Goal: Task Accomplishment & Management: Complete application form

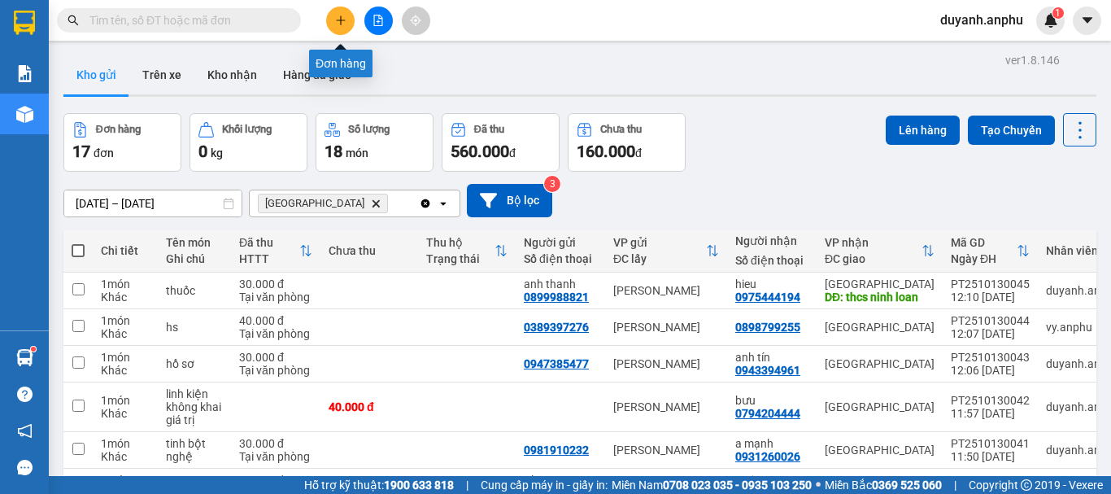
click at [346, 18] on icon "plus" at bounding box center [340, 20] width 11 height 11
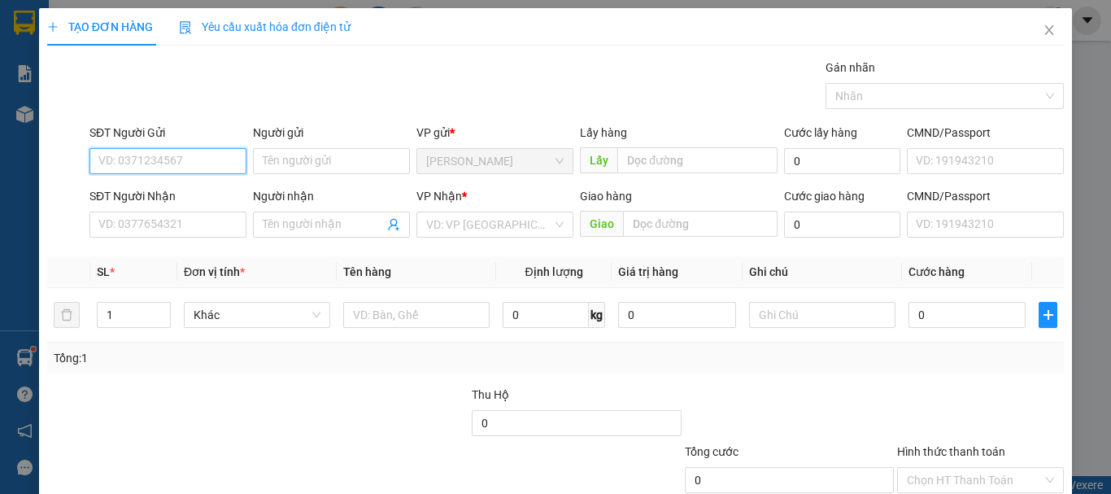
click at [169, 167] on input "SĐT Người Gửi" at bounding box center [167, 161] width 157 height 26
click at [138, 186] on div "0336177782" at bounding box center [166, 194] width 136 height 18
type input "0336177782"
type input "0906564656"
type input "đức trọng"
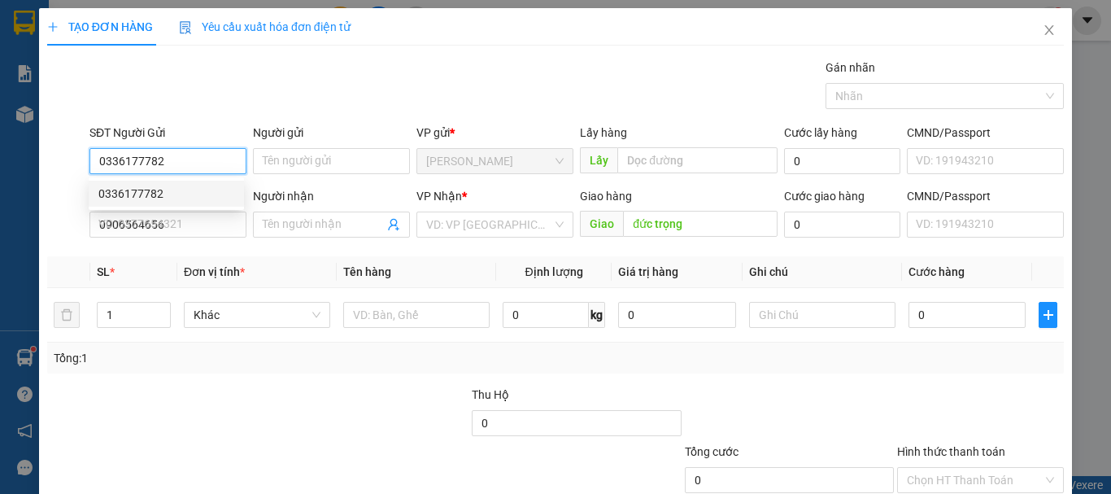
type input "40.000"
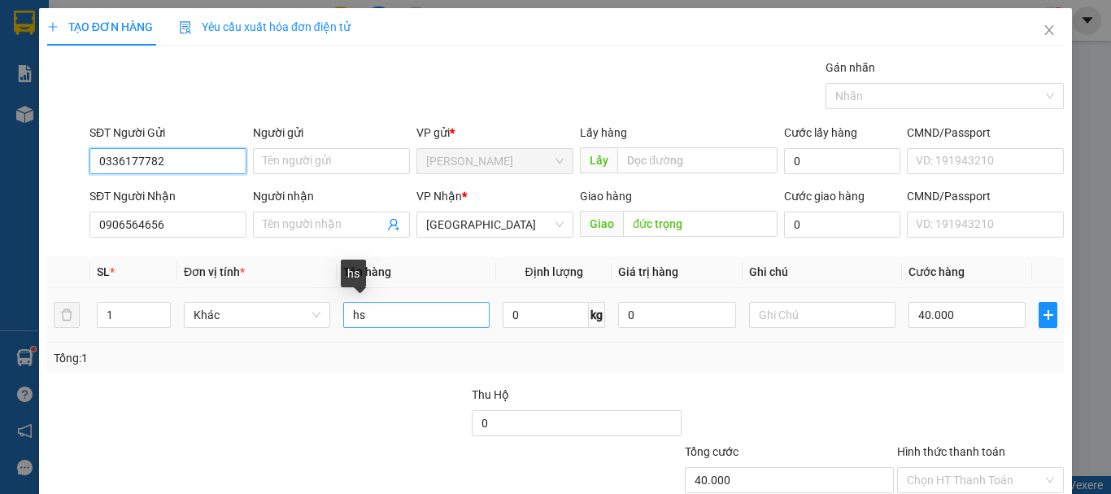
type input "0336177782"
click at [390, 316] on input "hs" at bounding box center [416, 315] width 146 height 26
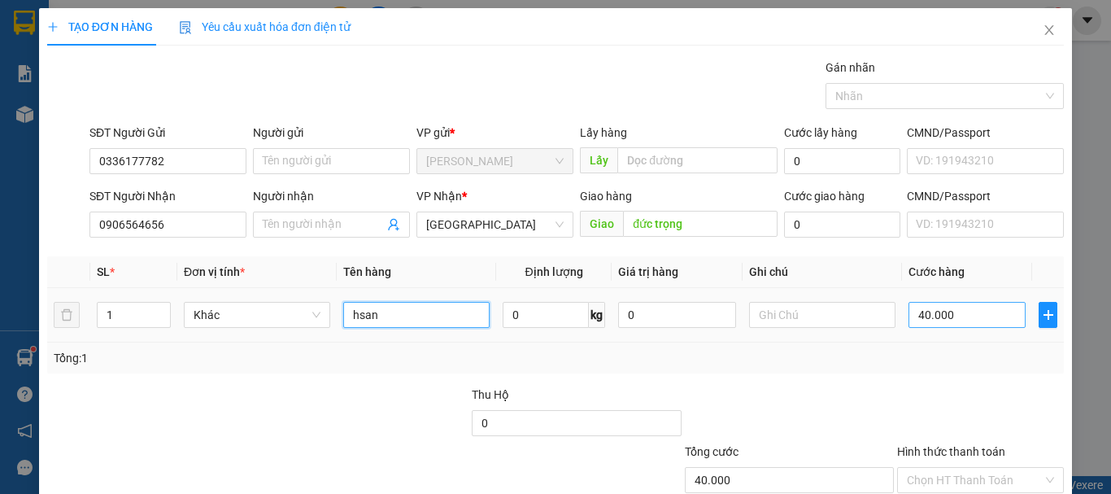
type input "hsan"
click at [911, 316] on input "40.000" at bounding box center [966, 315] width 117 height 26
type input "5"
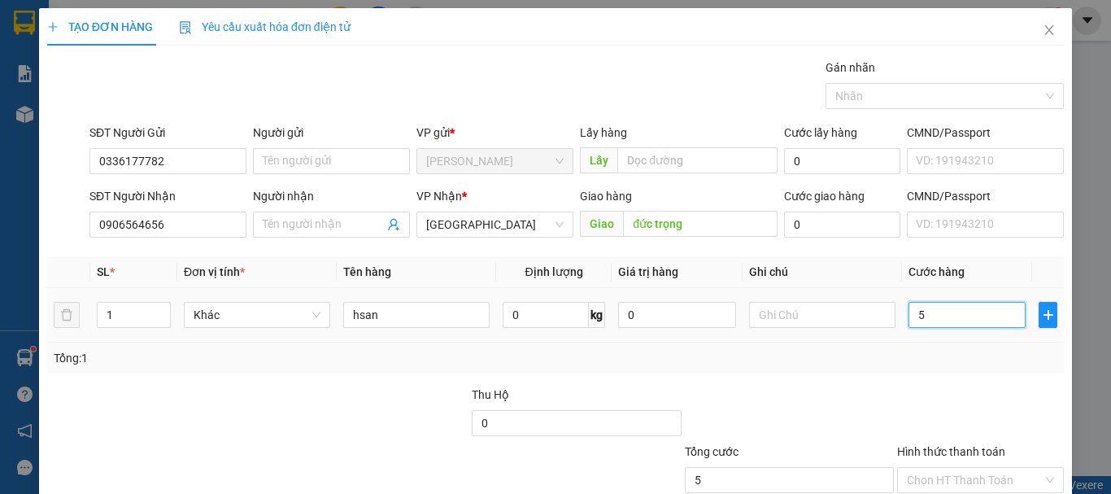
type input "50"
type input "50.000"
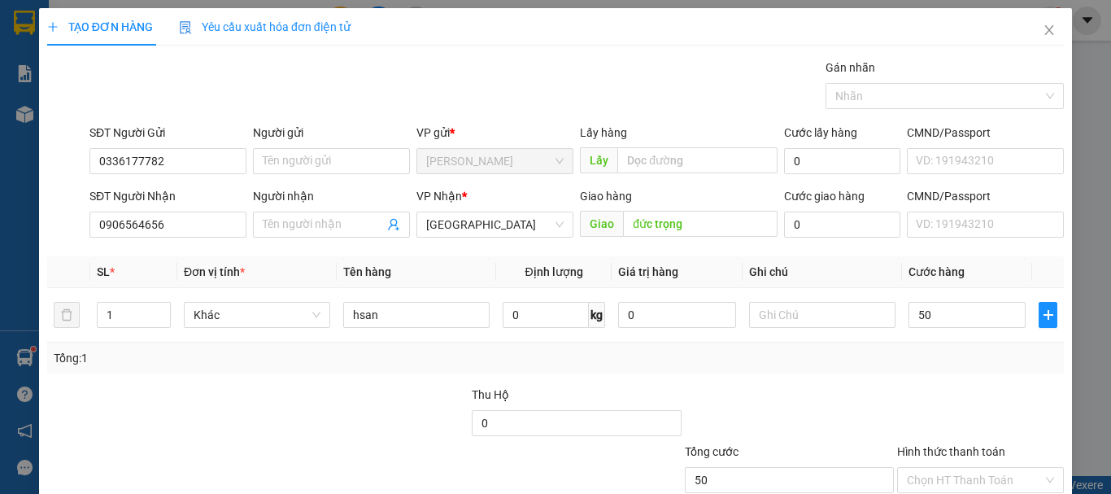
type input "50.000"
click at [927, 355] on div "Tổng: 1" at bounding box center [555, 358] width 1003 height 18
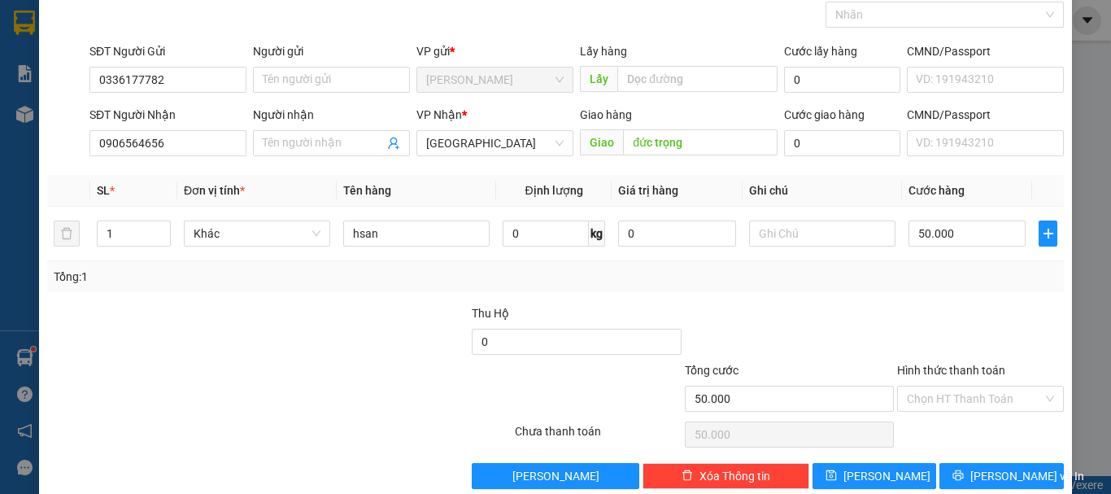
scroll to position [108, 0]
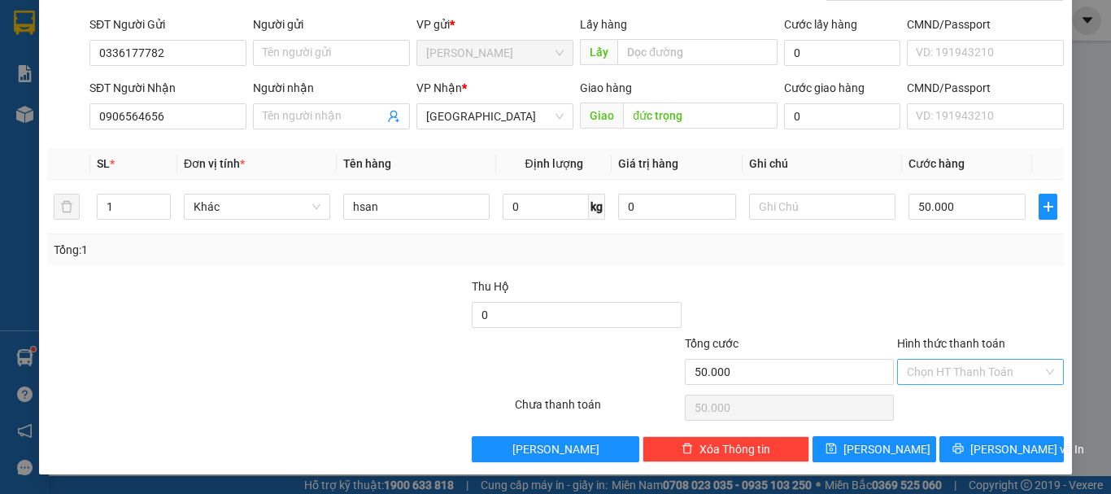
drag, startPoint x: 968, startPoint y: 384, endPoint x: 957, endPoint y: 379, distance: 12.4
click at [968, 382] on div "Chọn HT Thanh Toán" at bounding box center [980, 372] width 167 height 26
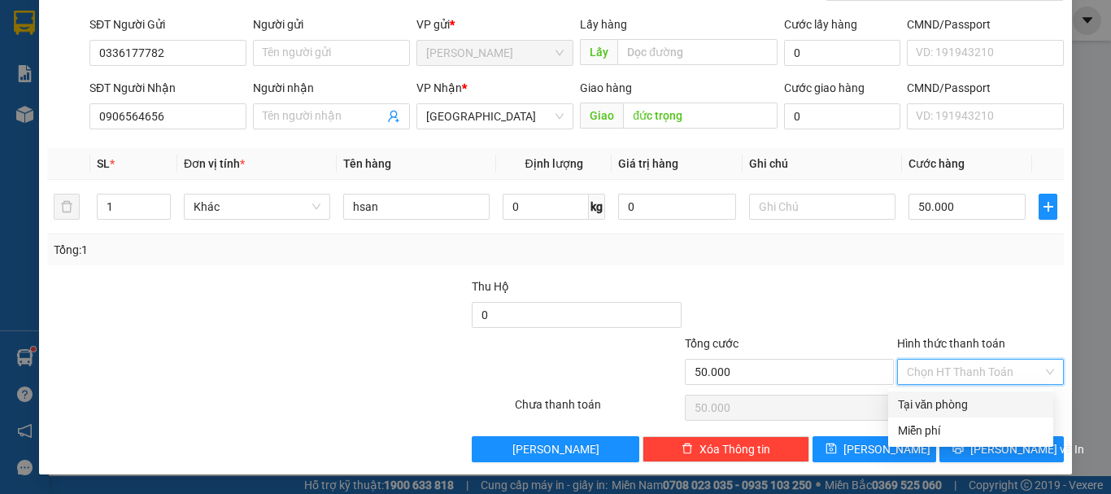
click at [947, 374] on input "Hình thức thanh toán" at bounding box center [975, 371] width 136 height 24
click at [952, 397] on div "Tại văn phòng" at bounding box center [971, 404] width 146 height 18
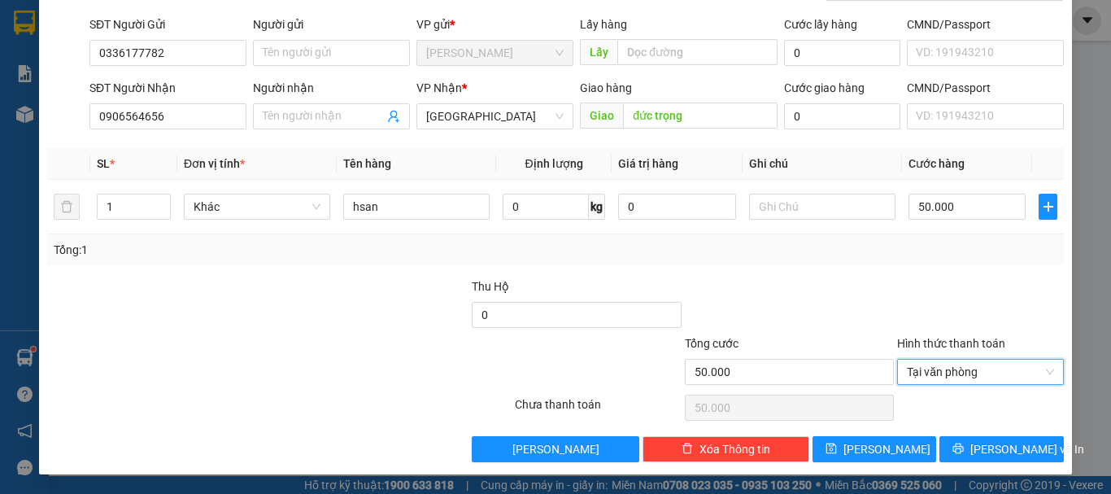
type input "0"
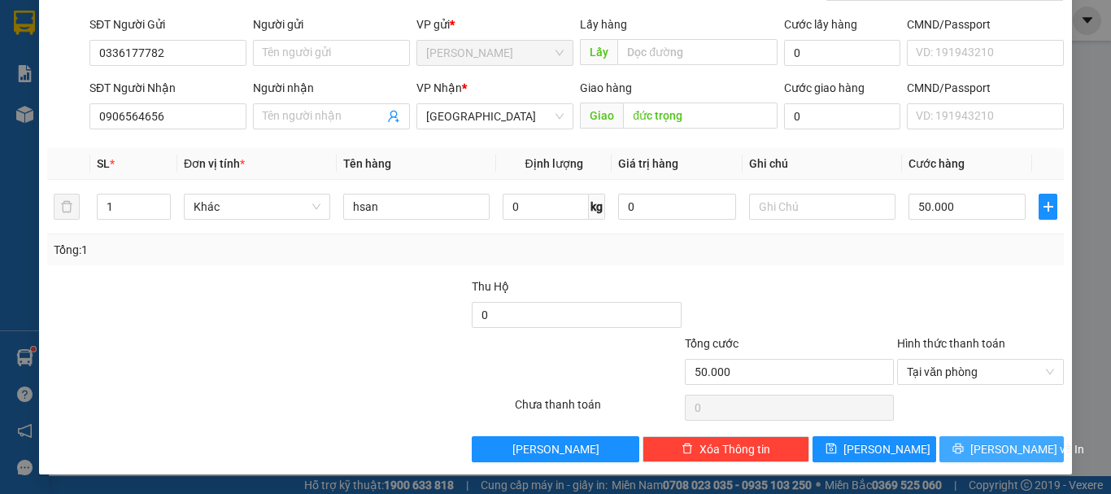
click at [979, 452] on span "[PERSON_NAME] và In" at bounding box center [1027, 449] width 114 height 18
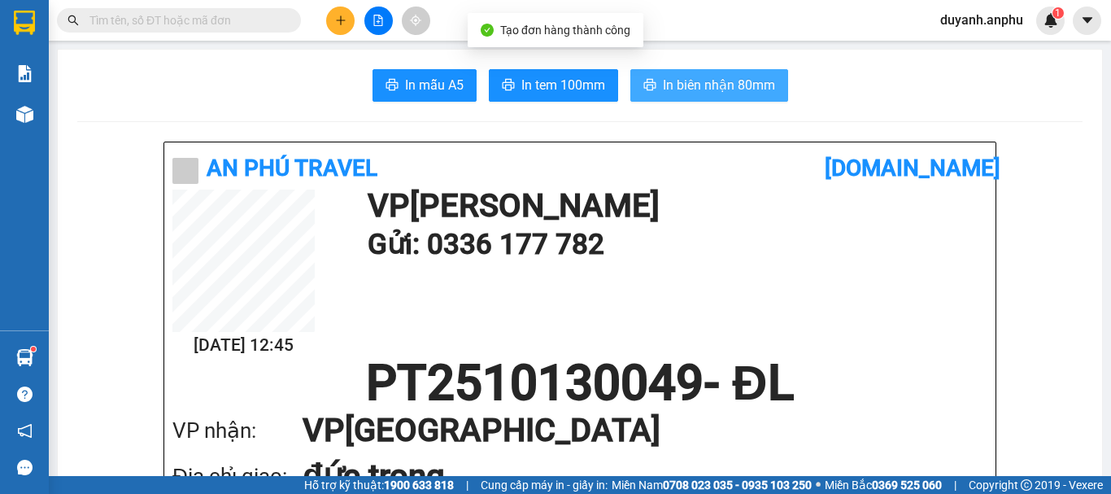
click at [686, 82] on span "In biên nhận 80mm" at bounding box center [719, 85] width 112 height 20
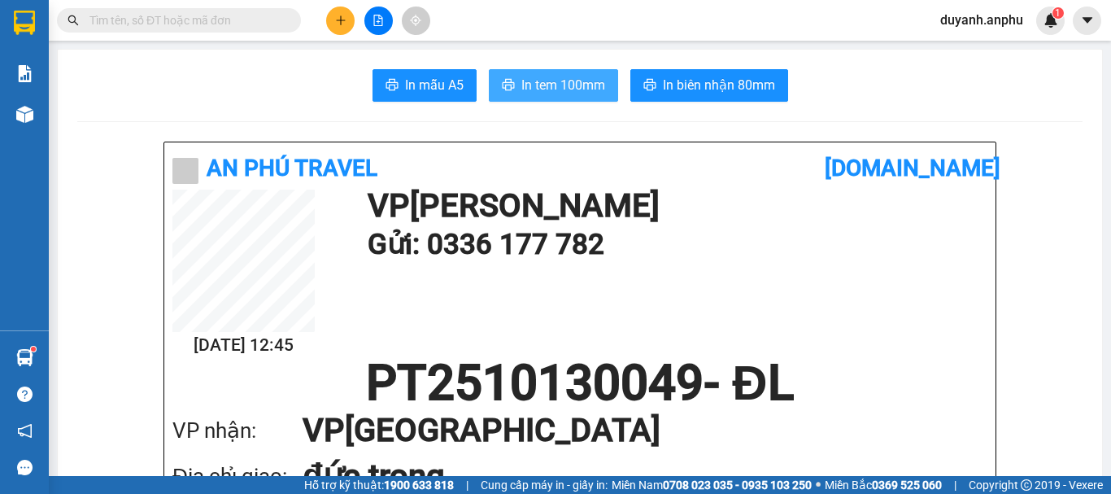
click at [574, 88] on span "In tem 100mm" at bounding box center [563, 85] width 84 height 20
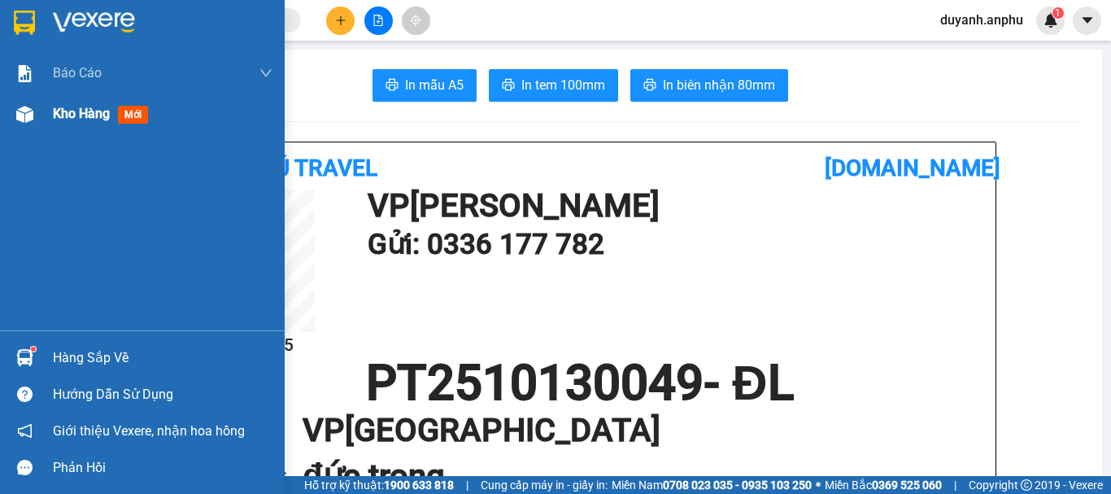
click at [111, 120] on div "Kho hàng mới" at bounding box center [104, 113] width 102 height 20
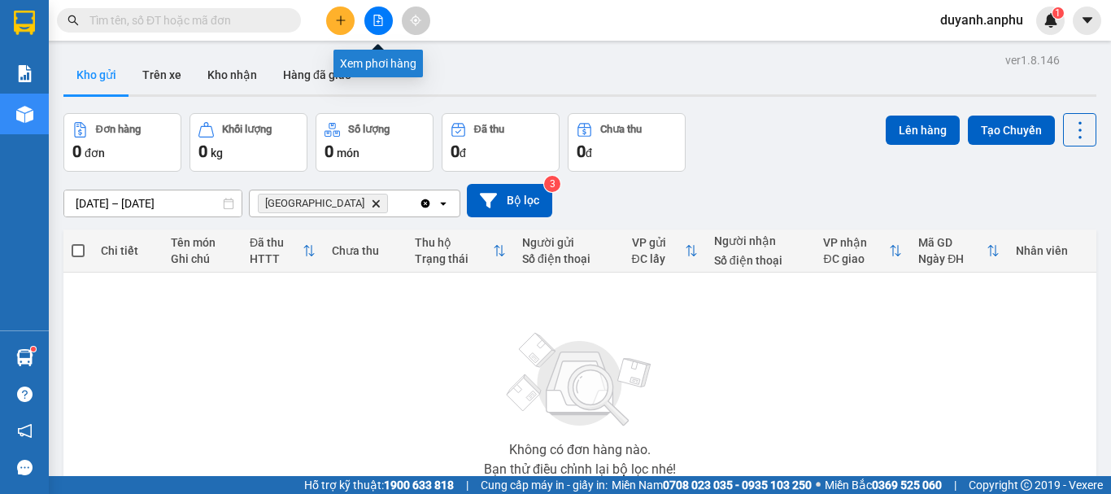
click at [384, 12] on button at bounding box center [378, 21] width 28 height 28
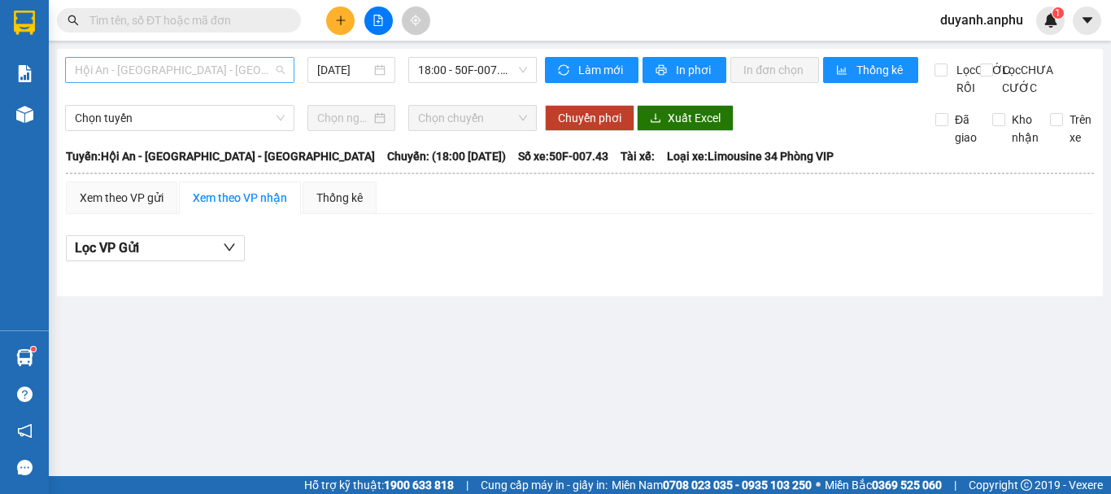
click at [215, 69] on span "Hội An - [GEOGRAPHIC_DATA] - [GEOGRAPHIC_DATA]" at bounding box center [180, 70] width 210 height 24
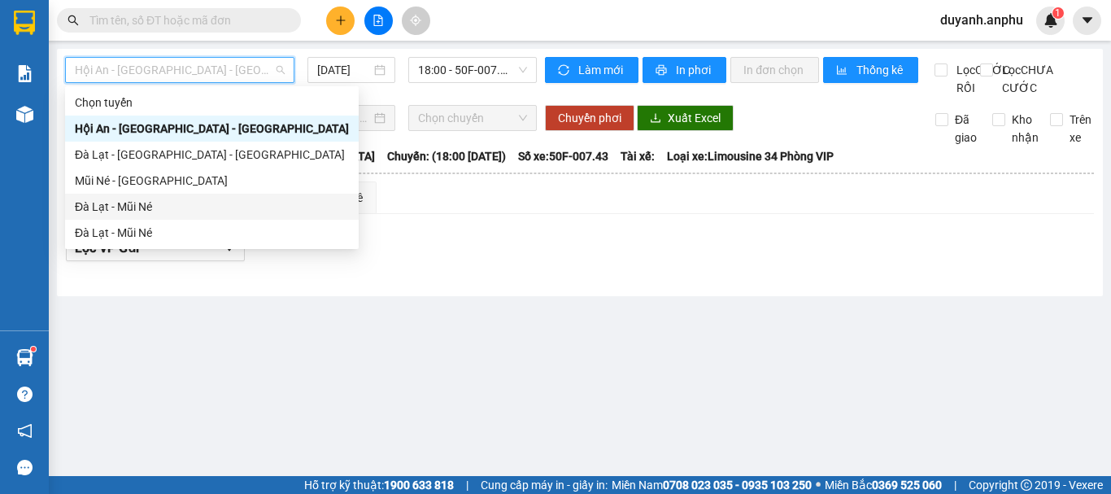
click at [160, 198] on div "Đà Lạt - Mũi Né" at bounding box center [212, 207] width 274 height 18
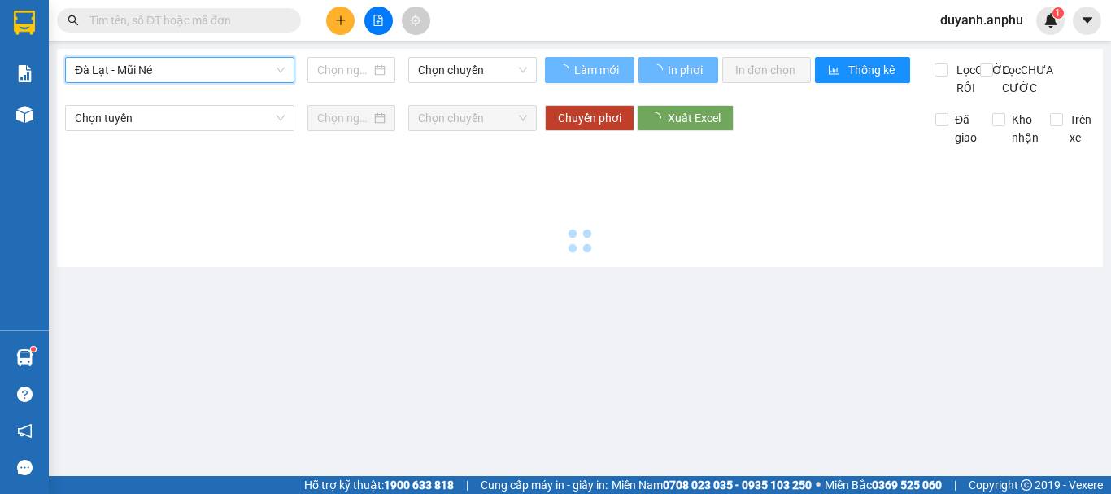
type input "[DATE]"
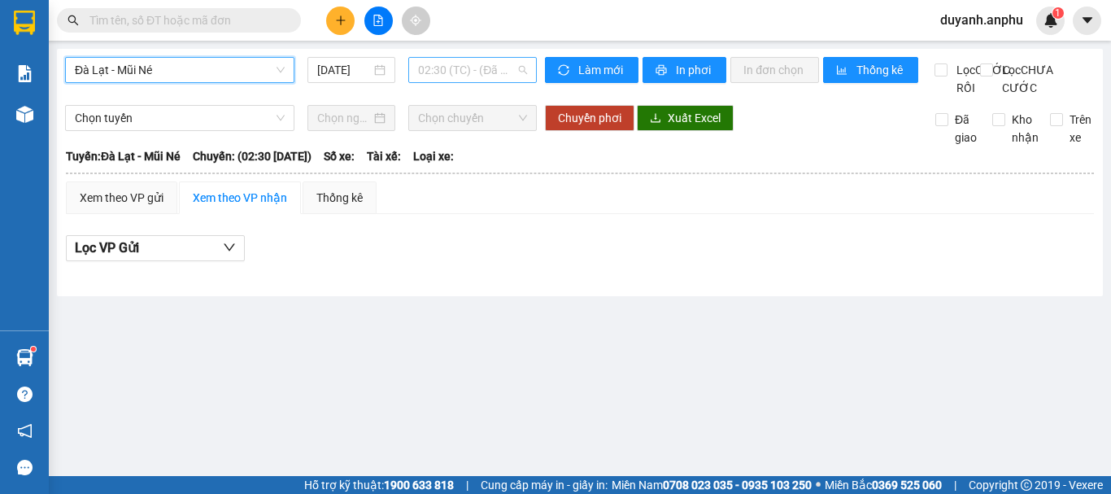
click at [450, 74] on span "02:30 (TC) - (Đã hủy)" at bounding box center [472, 70] width 109 height 24
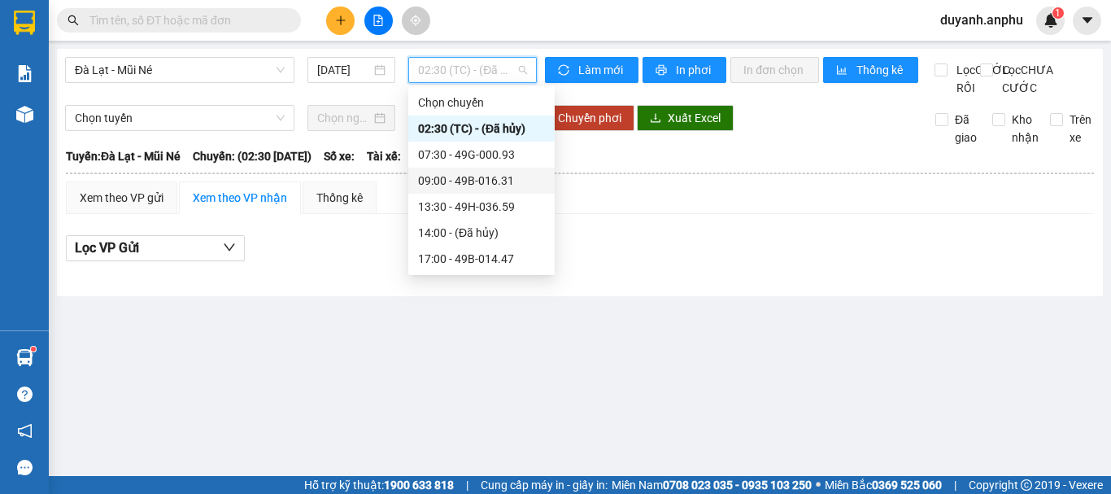
click at [467, 181] on div "09:00 - 49B-016.31" at bounding box center [481, 181] width 127 height 18
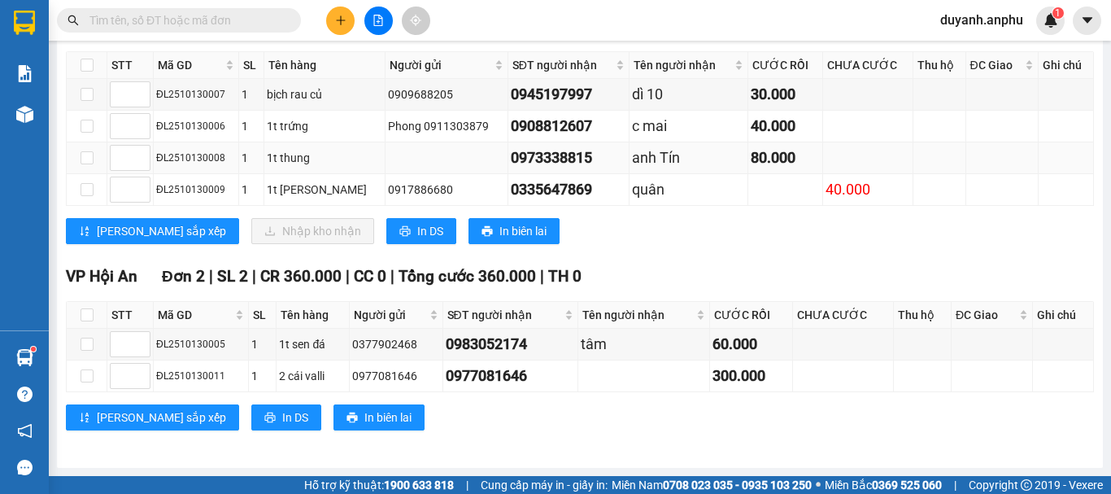
scroll to position [298, 0]
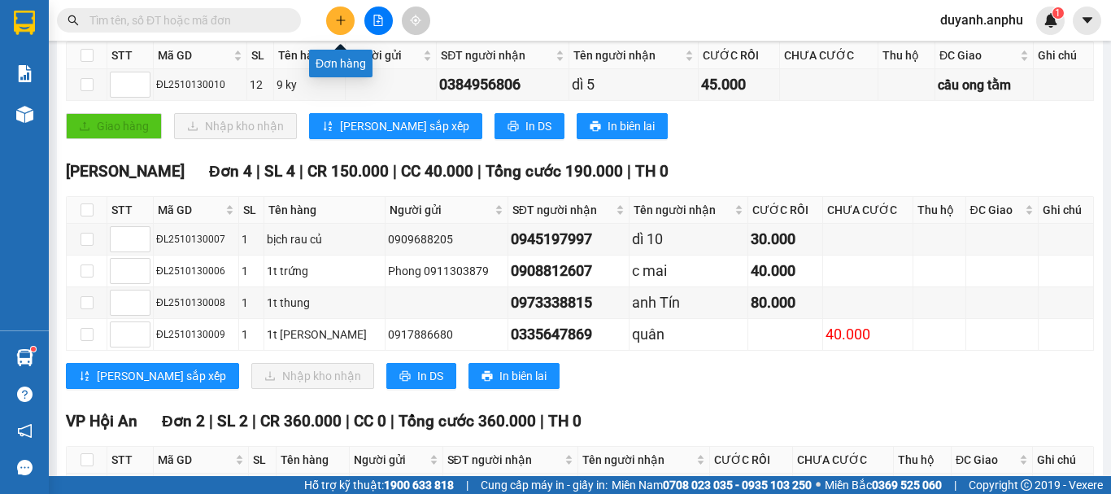
click at [329, 17] on button at bounding box center [340, 21] width 28 height 28
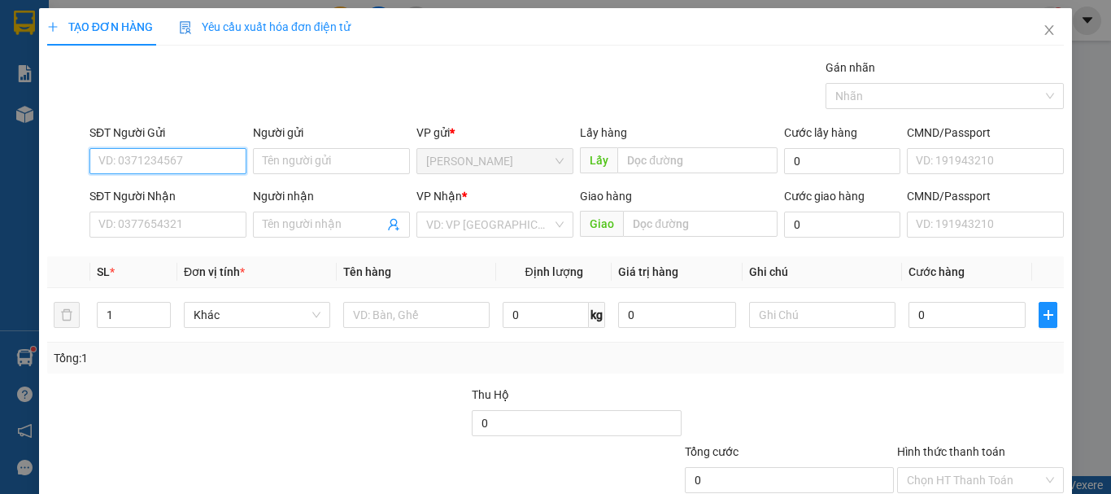
click at [165, 155] on input "SĐT Người Gửi" at bounding box center [167, 161] width 157 height 26
type input "0938910986"
click at [185, 198] on div "0938910986 - Yến" at bounding box center [166, 194] width 136 height 18
type input "Yến"
type input "0901662766"
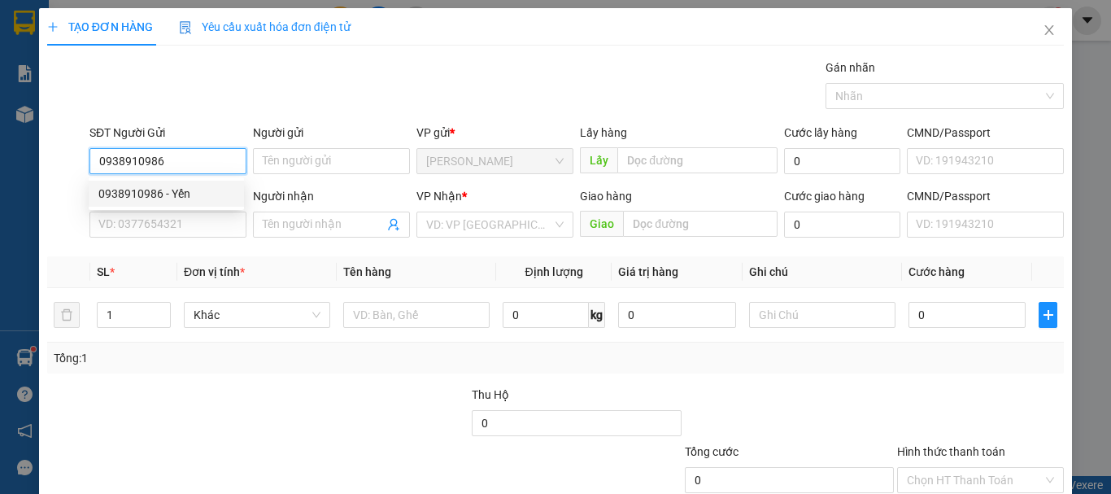
type input "Nhung"
type input "N3 tain, [GEOGRAPHIC_DATA]"
type input "40.000"
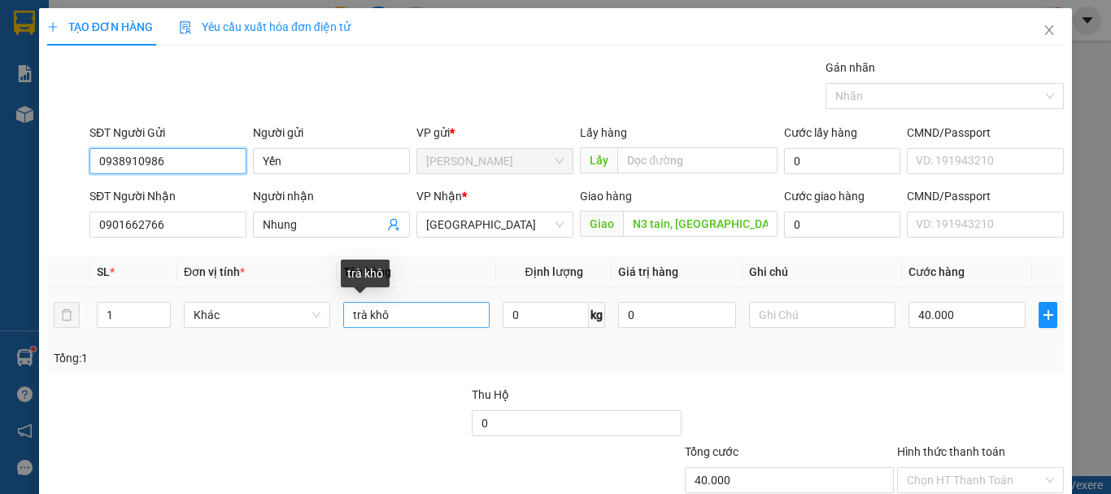
type input "0938910986"
click at [414, 316] on input "trà khô" at bounding box center [416, 315] width 146 height 26
drag, startPoint x: 414, startPoint y: 316, endPoint x: 330, endPoint y: 311, distance: 83.9
click at [330, 311] on tr "1 Khác trà khô 0 kg 0 40.000" at bounding box center [555, 315] width 1016 height 54
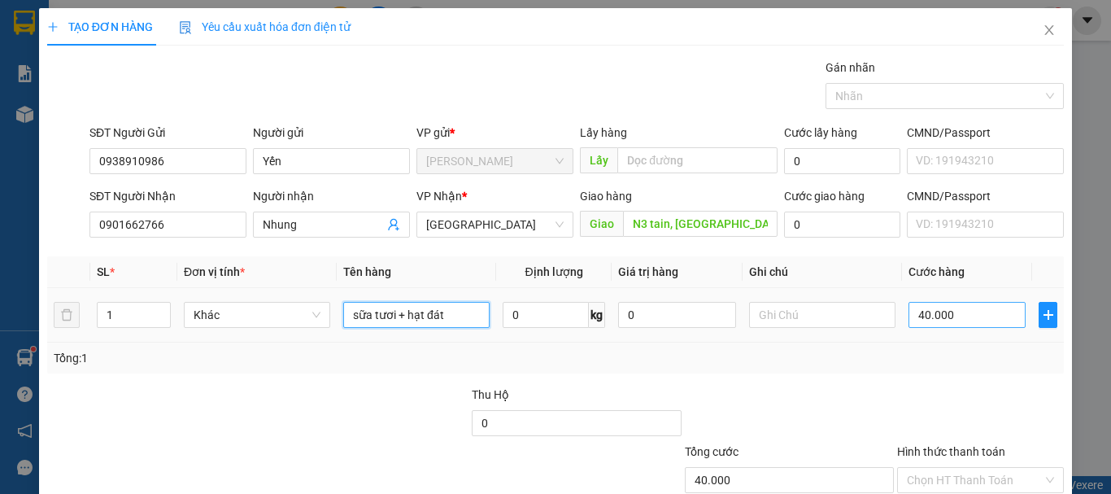
type input "sữa tươi + hạt đát"
click at [921, 318] on input "40.000" at bounding box center [966, 315] width 117 height 26
type input "5"
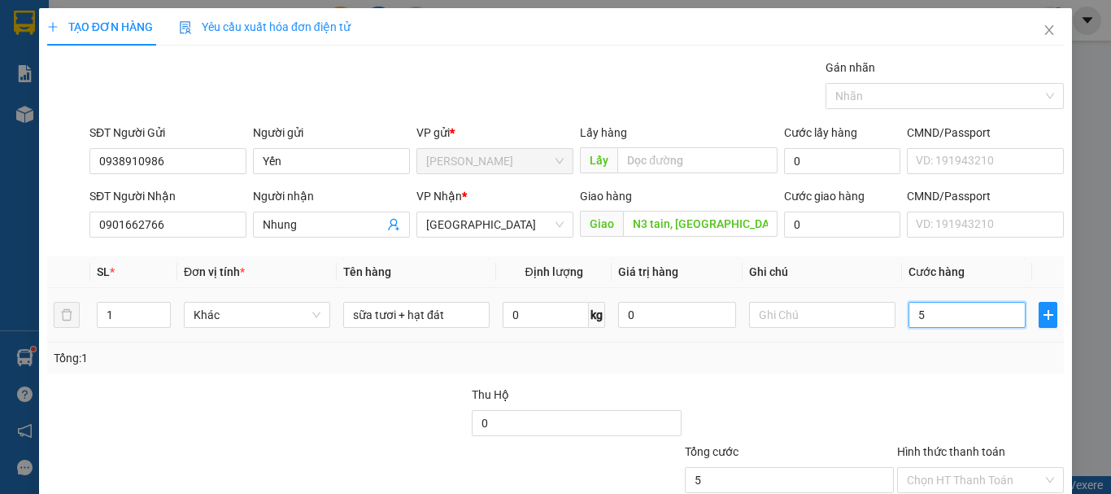
type input "50"
type input "50.000"
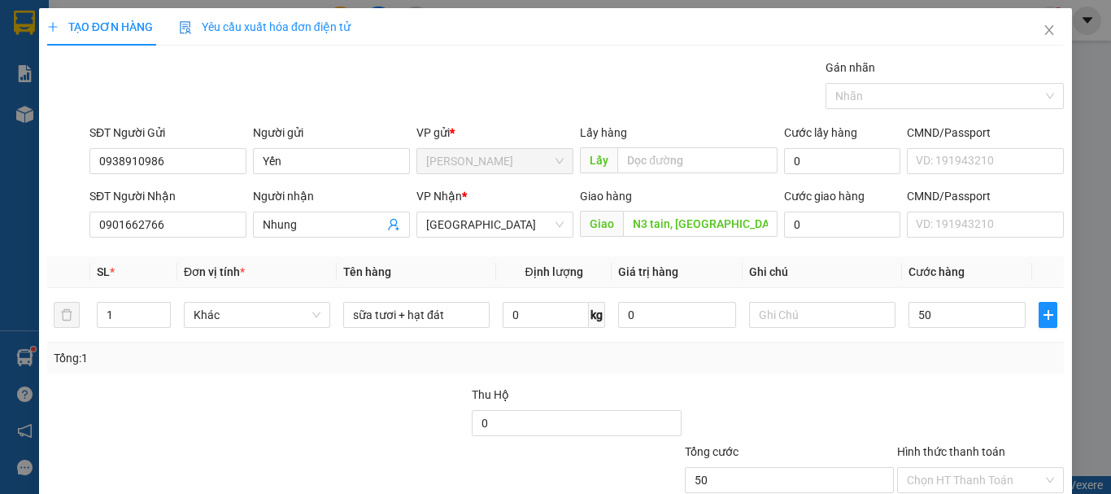
type input "50.000"
click at [907, 365] on div "Tổng: 1" at bounding box center [555, 358] width 1003 height 18
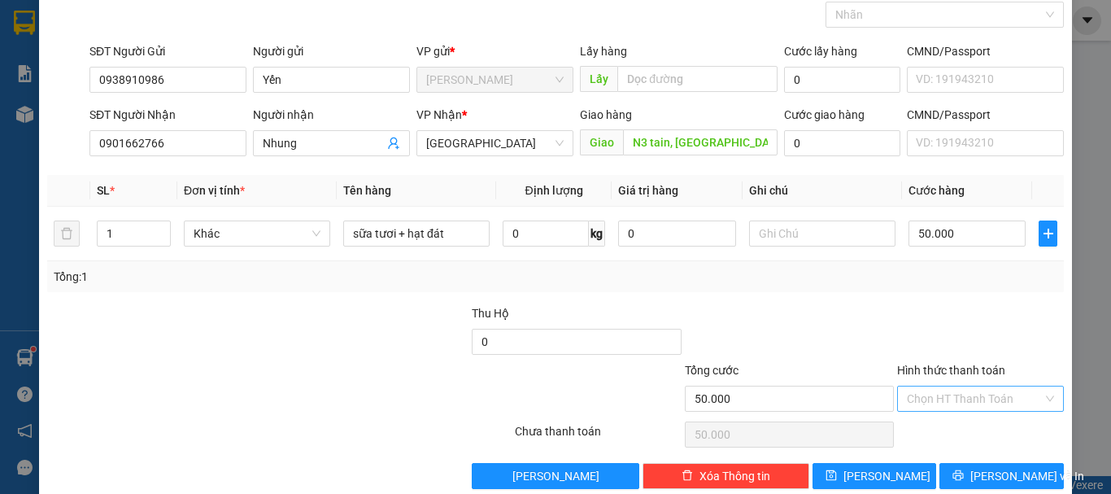
click at [967, 397] on input "Hình thức thanh toán" at bounding box center [975, 398] width 136 height 24
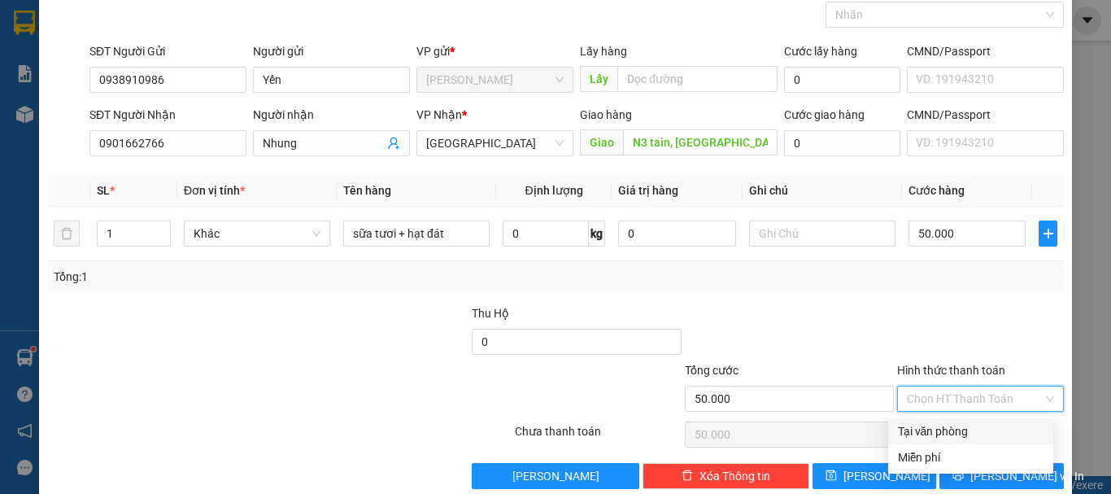
click at [946, 432] on div "Tại văn phòng" at bounding box center [971, 431] width 146 height 18
type input "0"
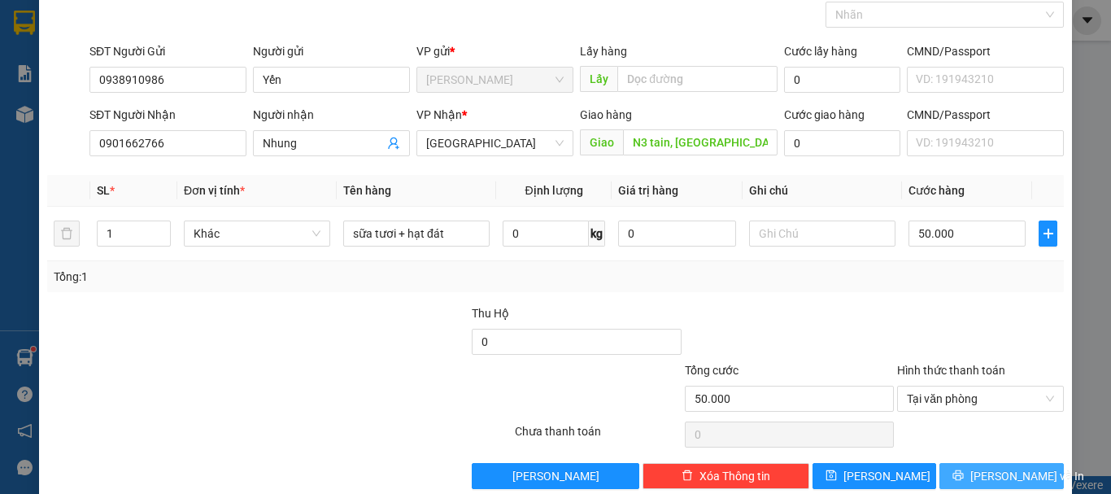
click at [990, 474] on span "[PERSON_NAME] và In" at bounding box center [1027, 476] width 114 height 18
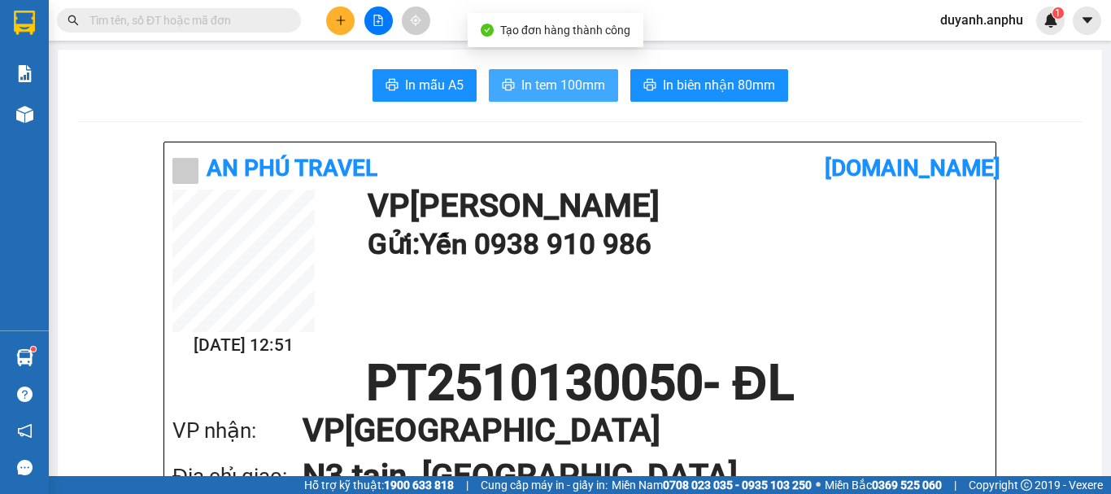
click at [585, 81] on span "In tem 100mm" at bounding box center [563, 85] width 84 height 20
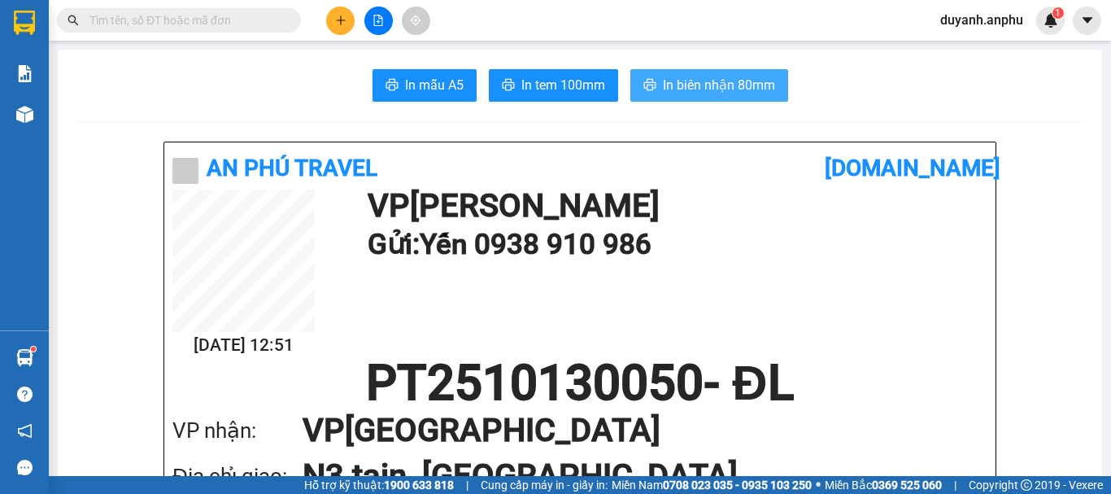
click at [735, 85] on span "In biên nhận 80mm" at bounding box center [719, 85] width 112 height 20
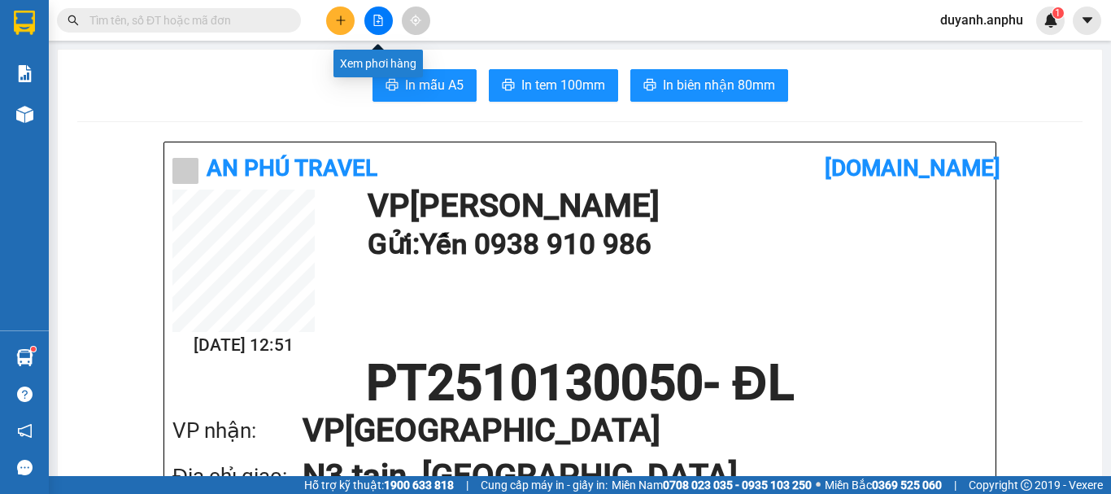
click at [381, 15] on icon "file-add" at bounding box center [377, 20] width 11 height 11
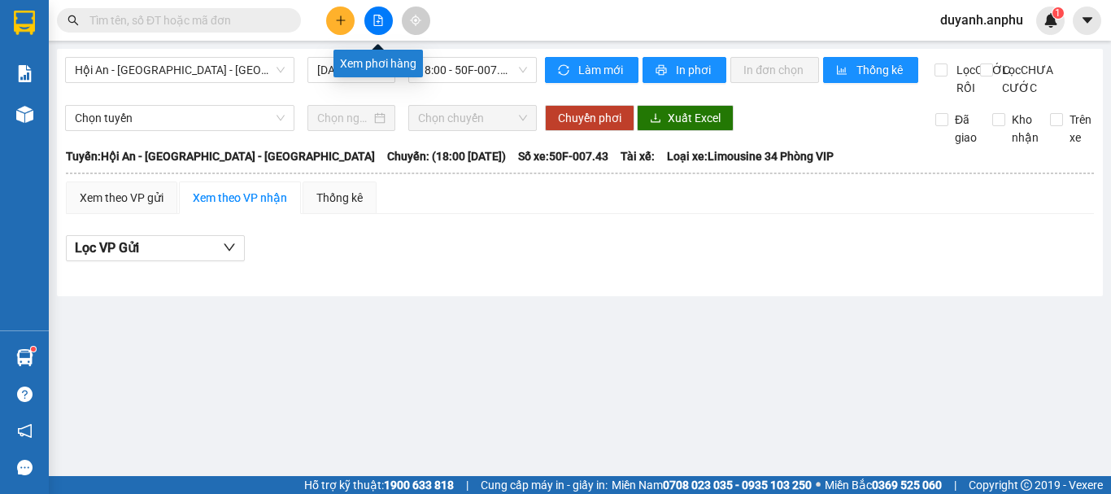
click at [381, 22] on icon "file-add" at bounding box center [377, 20] width 11 height 11
click at [373, 16] on icon "file-add" at bounding box center [377, 20] width 11 height 11
click at [120, 77] on span "Hội An - [GEOGRAPHIC_DATA] - [GEOGRAPHIC_DATA]" at bounding box center [180, 70] width 210 height 24
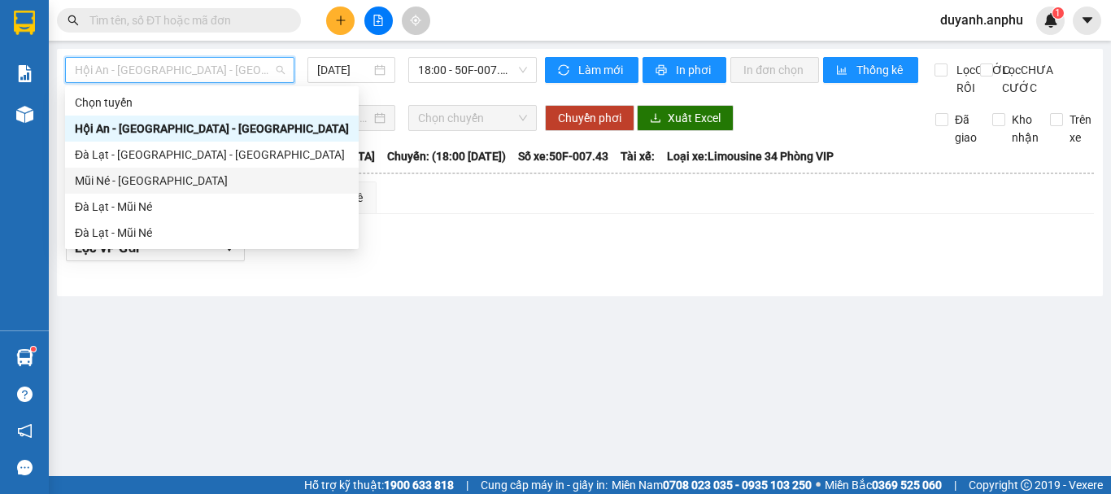
click at [134, 182] on div "Mũi Né - [GEOGRAPHIC_DATA]" at bounding box center [212, 181] width 274 height 18
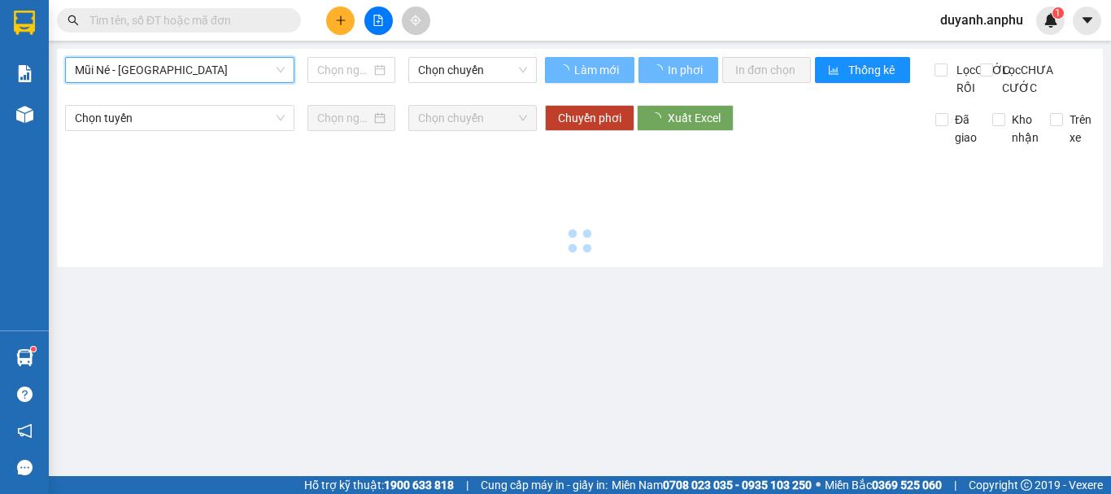
type input "[DATE]"
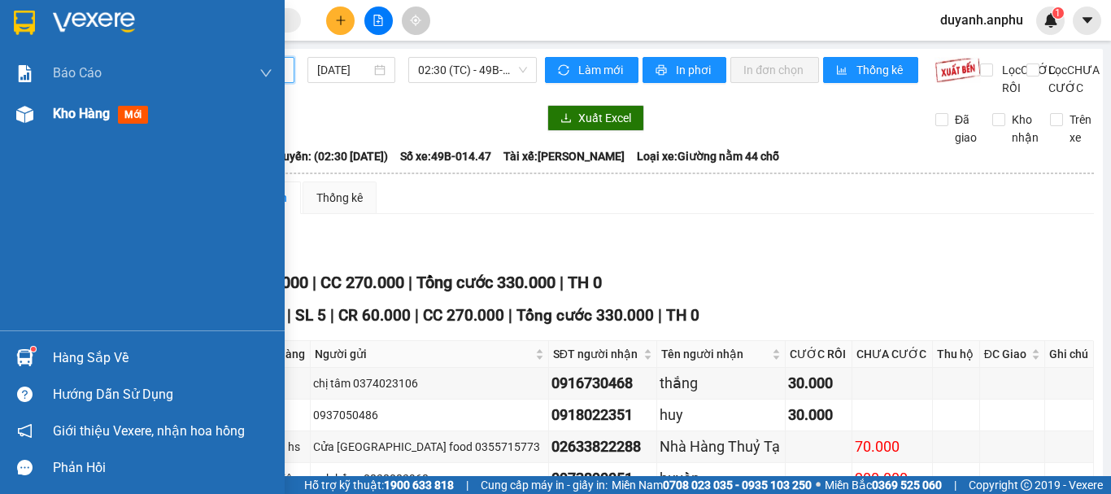
click at [41, 111] on div "Kho hàng mới" at bounding box center [142, 114] width 285 height 41
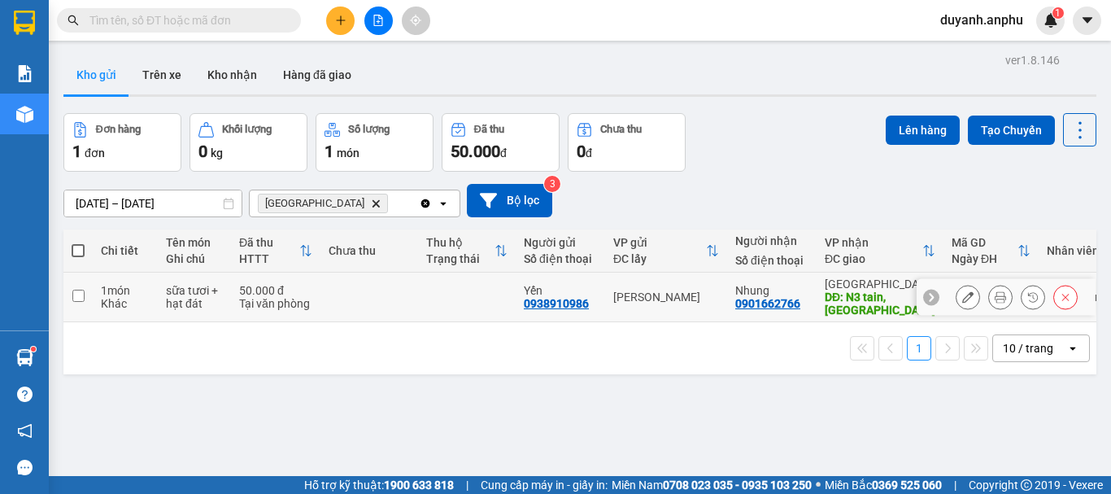
click at [82, 293] on input "checkbox" at bounding box center [78, 295] width 12 height 12
checkbox input "true"
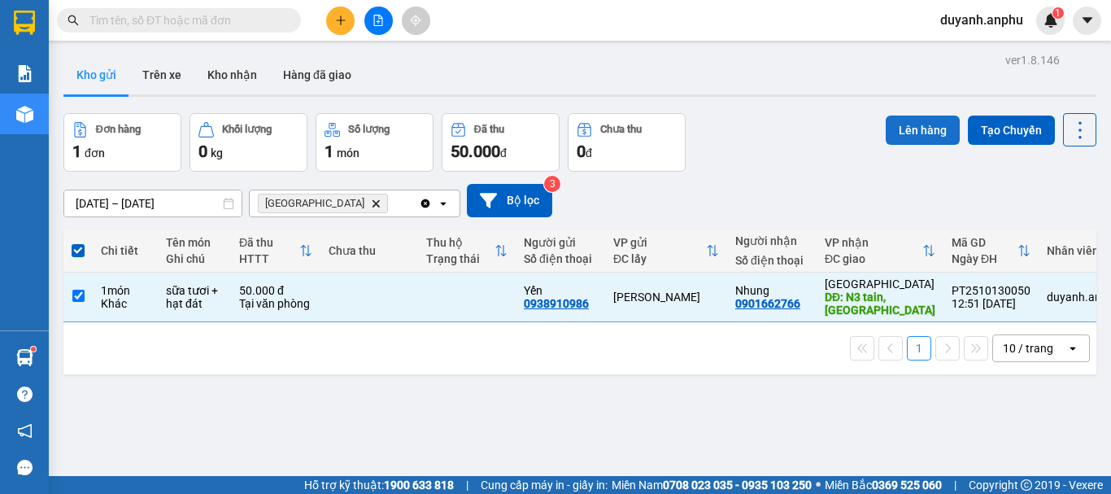
click at [893, 128] on button "Lên hàng" at bounding box center [923, 129] width 74 height 29
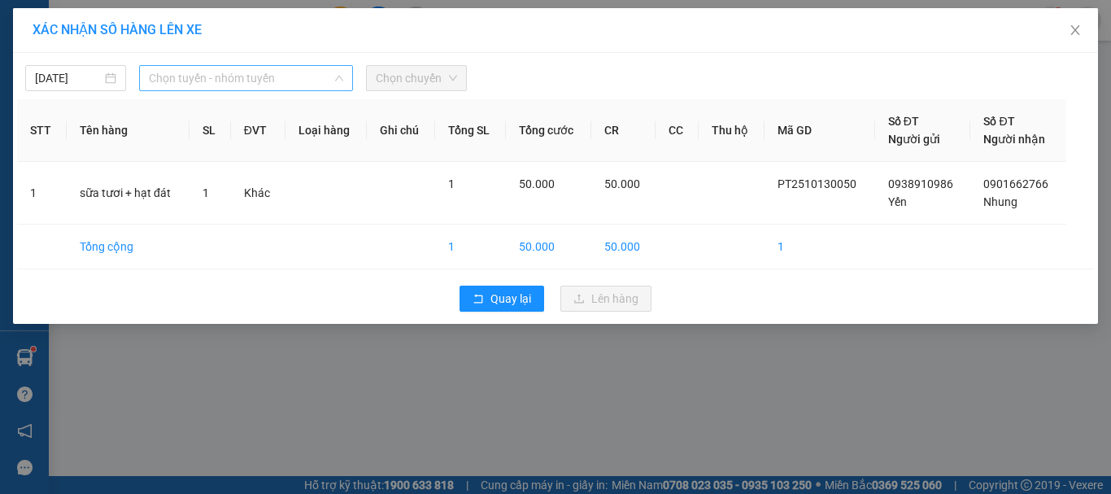
click at [268, 78] on span "Chọn tuyến - nhóm tuyến" at bounding box center [246, 78] width 194 height 24
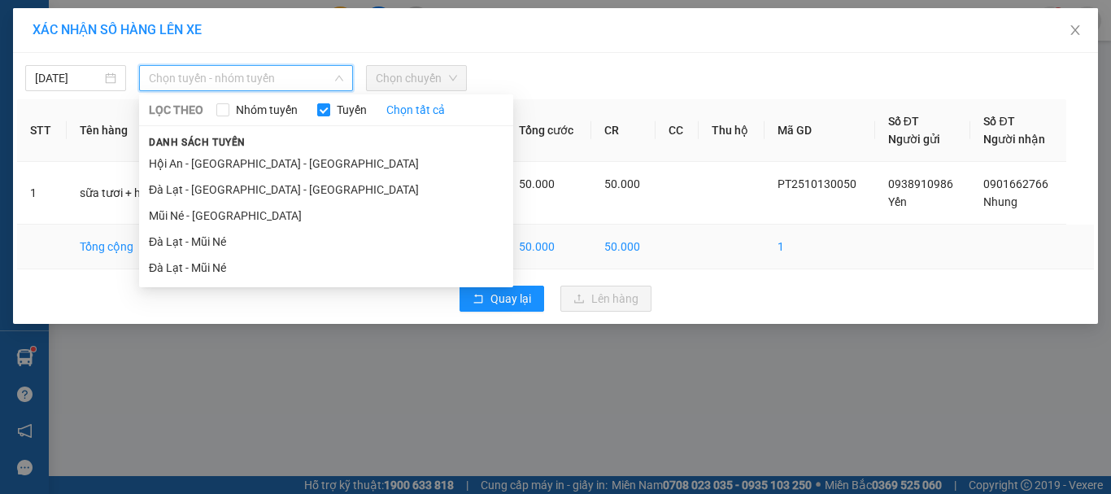
click at [211, 233] on li "Đà Lạt - Mũi Né" at bounding box center [326, 242] width 374 height 26
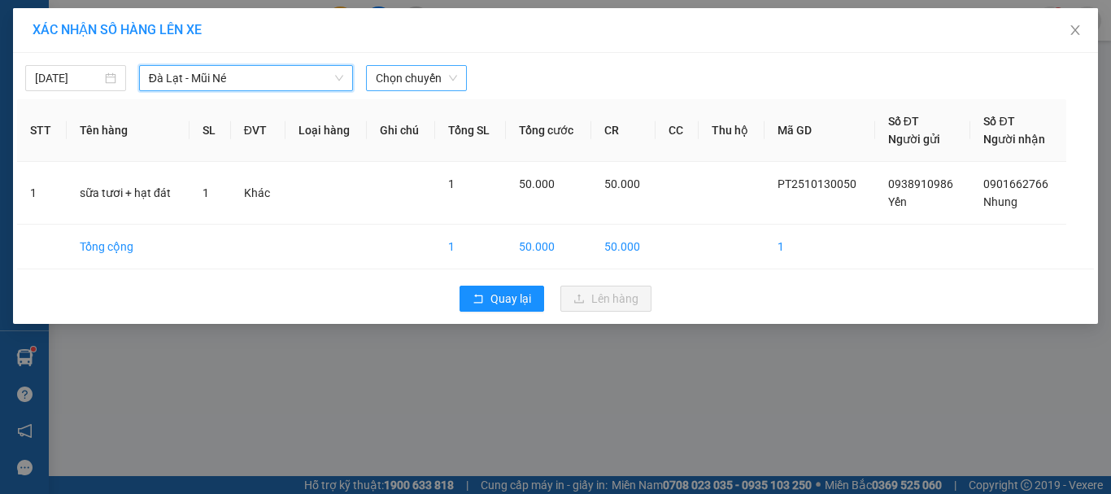
click at [432, 79] on span "Chọn chuyến" at bounding box center [416, 78] width 81 height 24
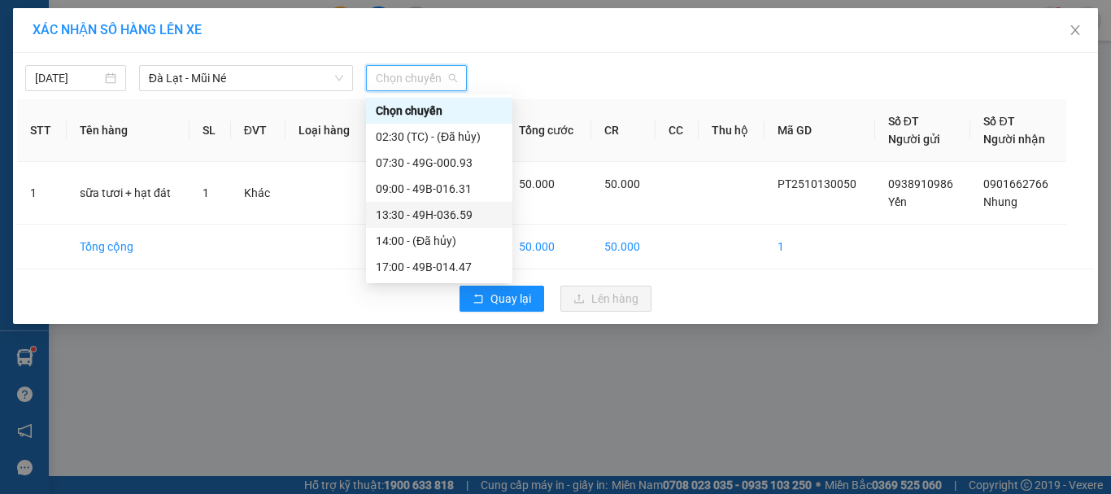
click at [418, 213] on div "13:30 - 49H-036.59" at bounding box center [439, 215] width 127 height 18
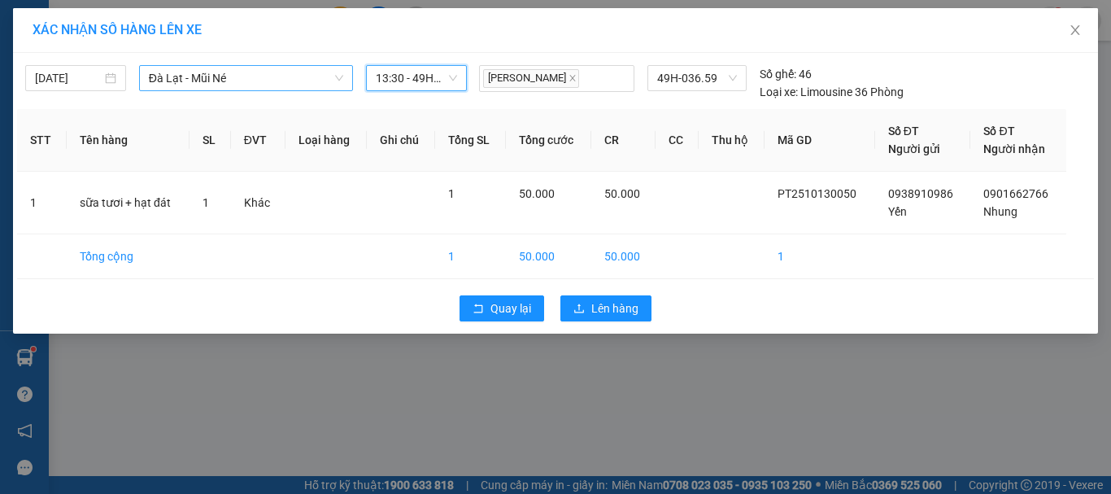
click at [309, 76] on span "Đà Lạt - Mũi Né" at bounding box center [246, 78] width 194 height 24
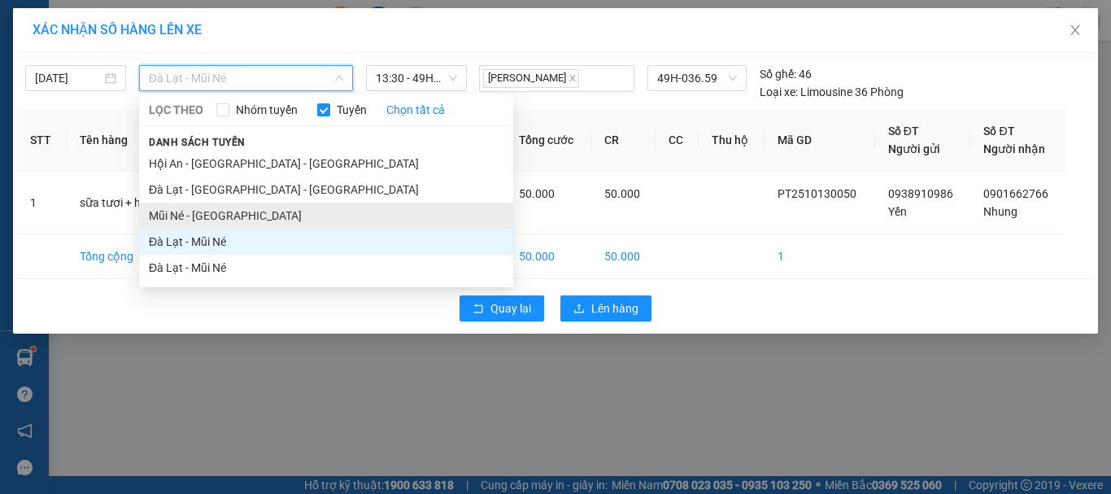
click at [210, 210] on li "Mũi Né - [GEOGRAPHIC_DATA]" at bounding box center [326, 215] width 374 height 26
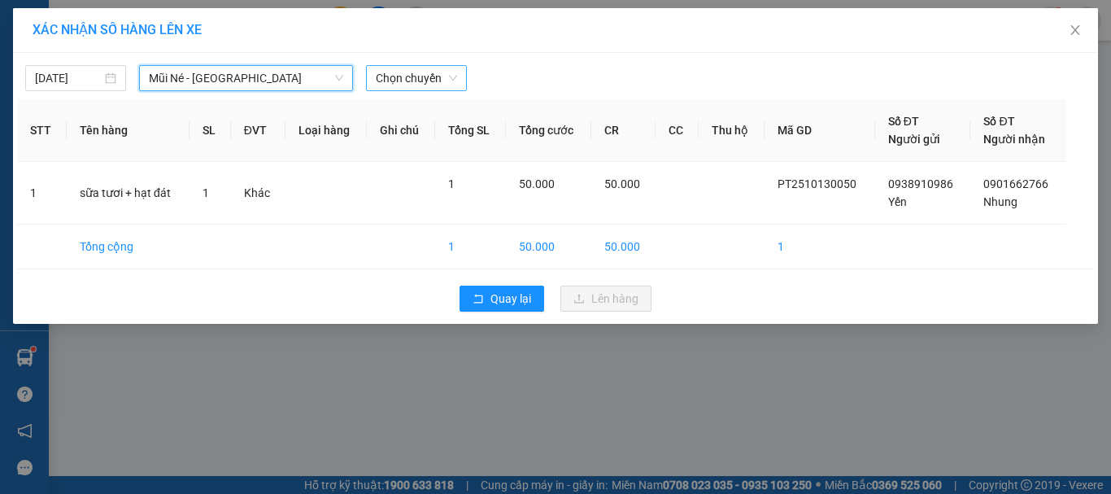
click at [410, 79] on span "Chọn chuyến" at bounding box center [416, 78] width 81 height 24
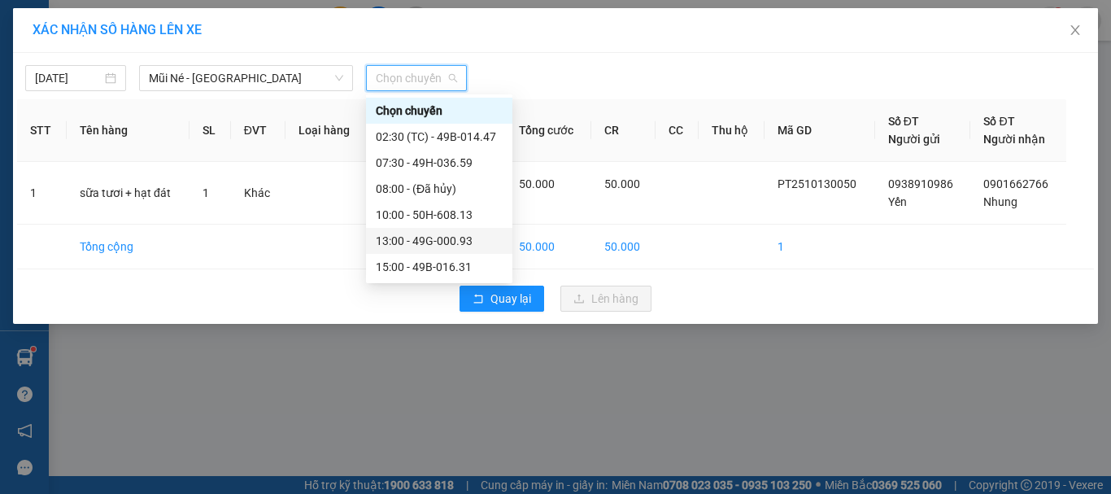
click at [406, 229] on div "13:00 - 49G-000.93" at bounding box center [439, 241] width 146 height 26
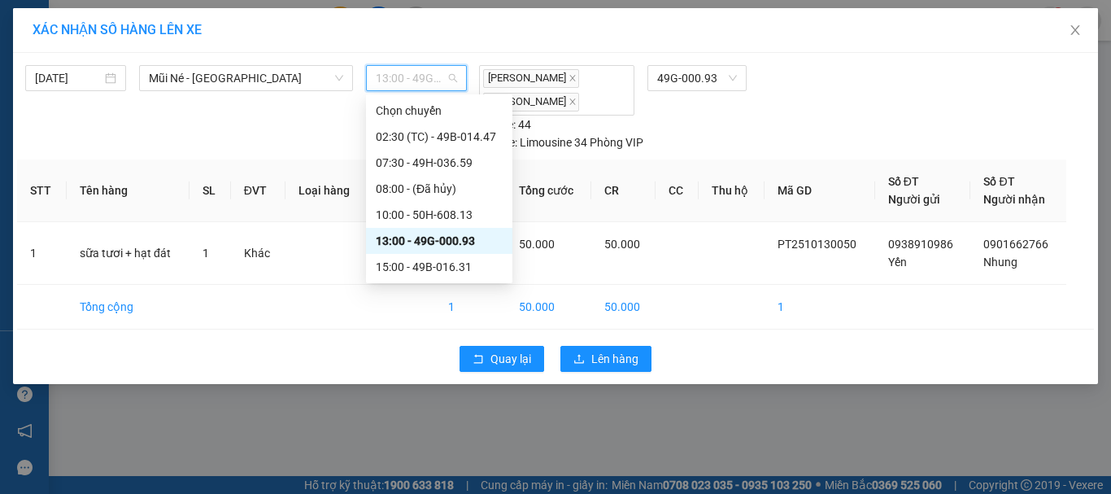
click at [446, 76] on span "13:00 - 49G-000.93" at bounding box center [416, 78] width 81 height 24
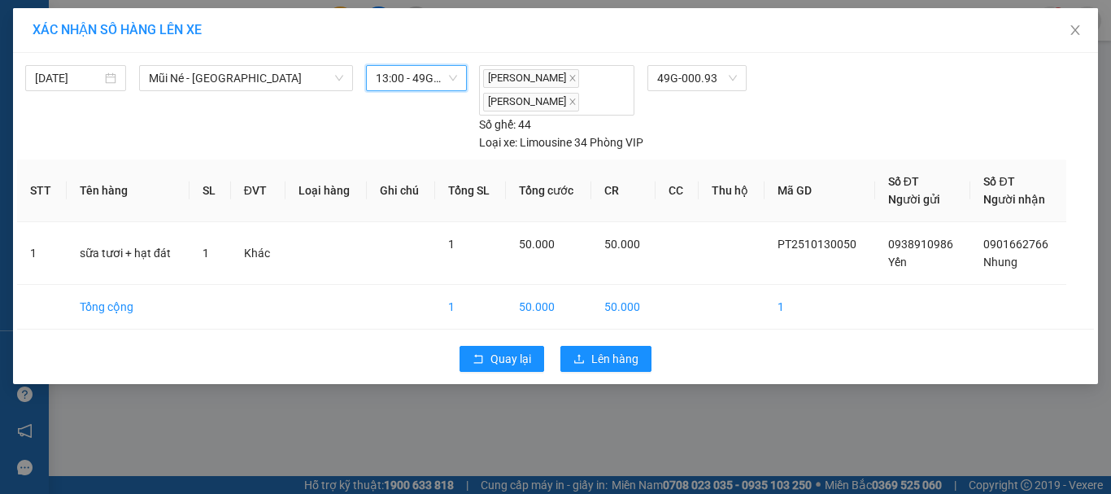
click at [446, 76] on span "13:00 - 49G-000.93" at bounding box center [416, 78] width 81 height 24
click at [592, 358] on span "Lên hàng" at bounding box center [614, 359] width 47 height 18
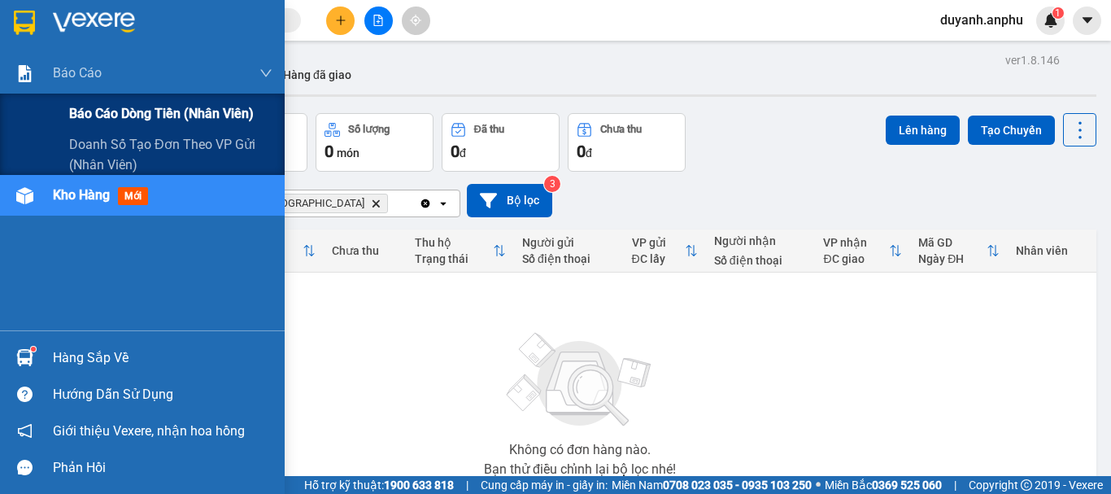
click at [101, 106] on span "Báo cáo dòng tiền (nhân viên)" at bounding box center [161, 113] width 185 height 20
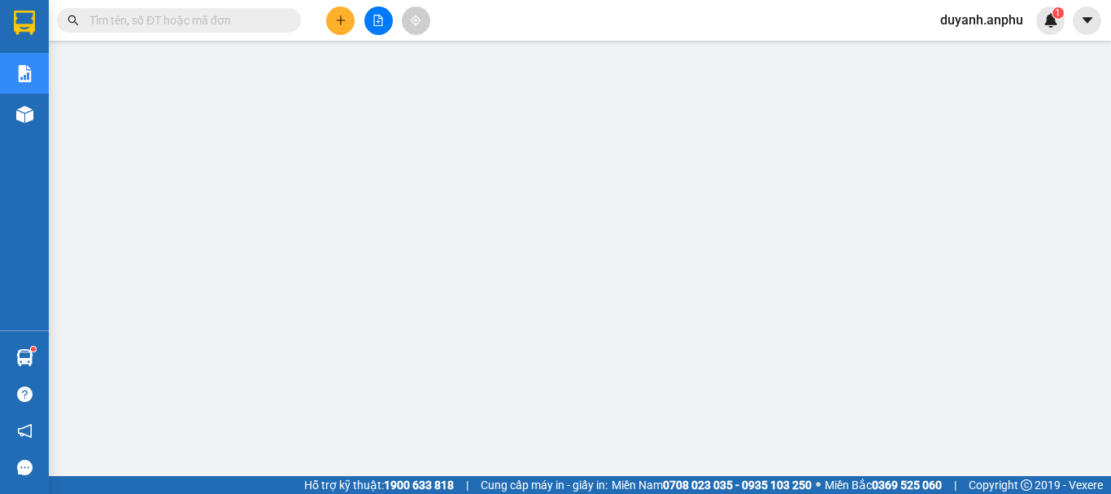
paste input "PT2510130005"
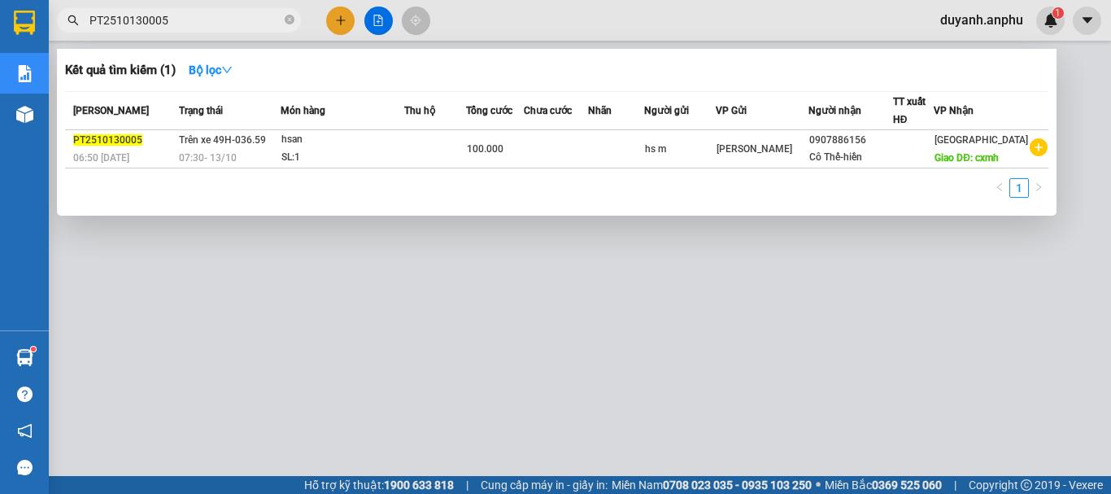
type input "PT2510130005"
click at [285, 250] on div at bounding box center [555, 247] width 1111 height 494
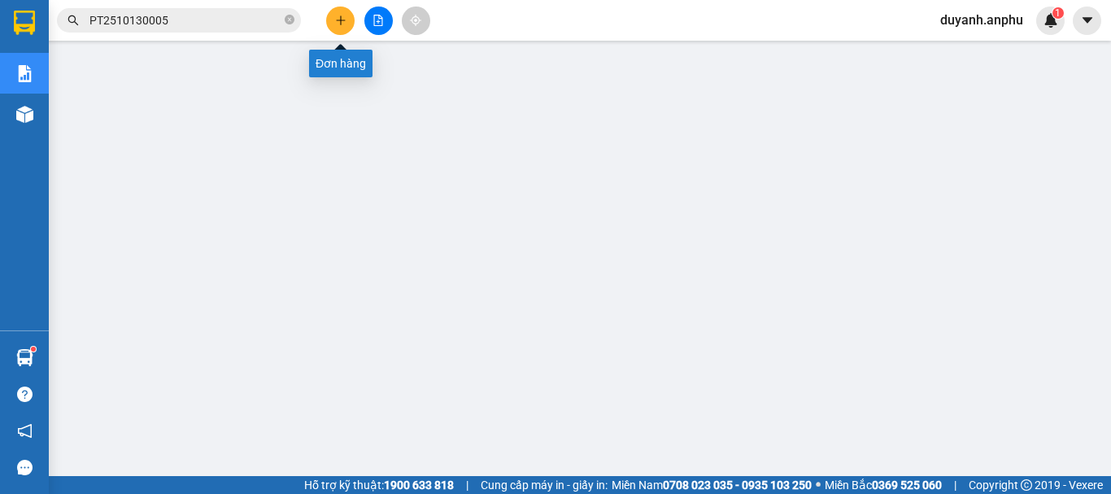
click at [343, 18] on icon "plus" at bounding box center [340, 20] width 11 height 11
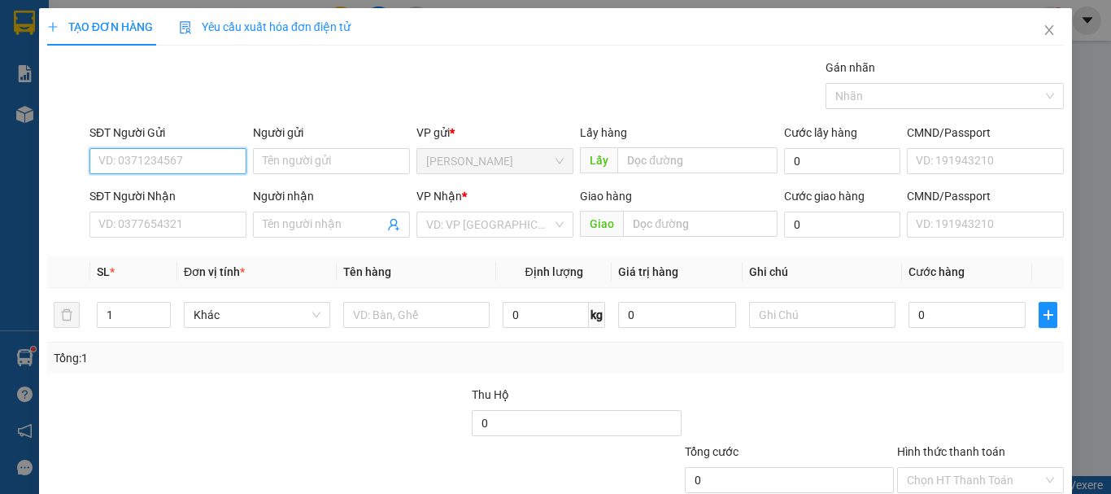
click at [157, 162] on input "SĐT Người Gửi" at bounding box center [167, 161] width 157 height 26
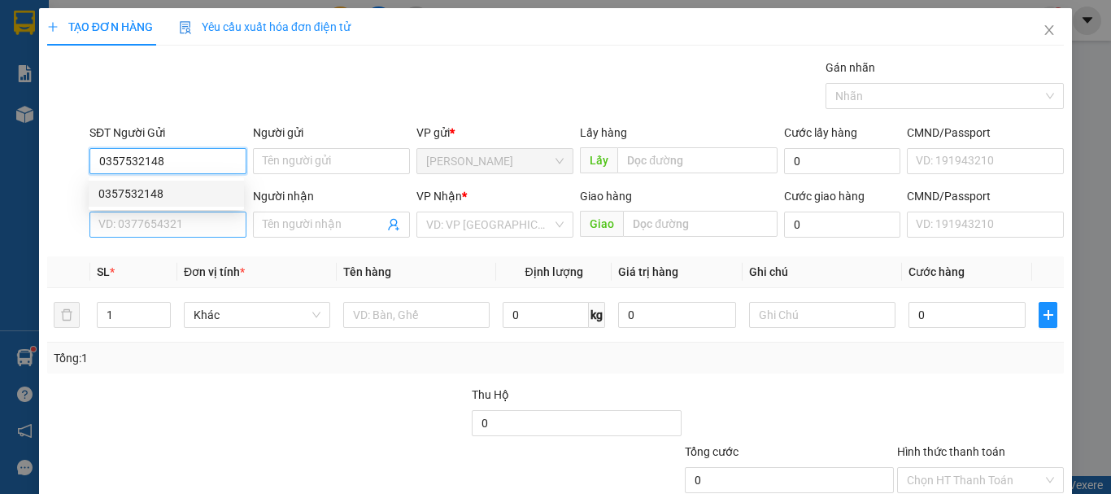
type input "0357532148"
click at [176, 229] on input "SĐT Người Nhận" at bounding box center [167, 224] width 157 height 26
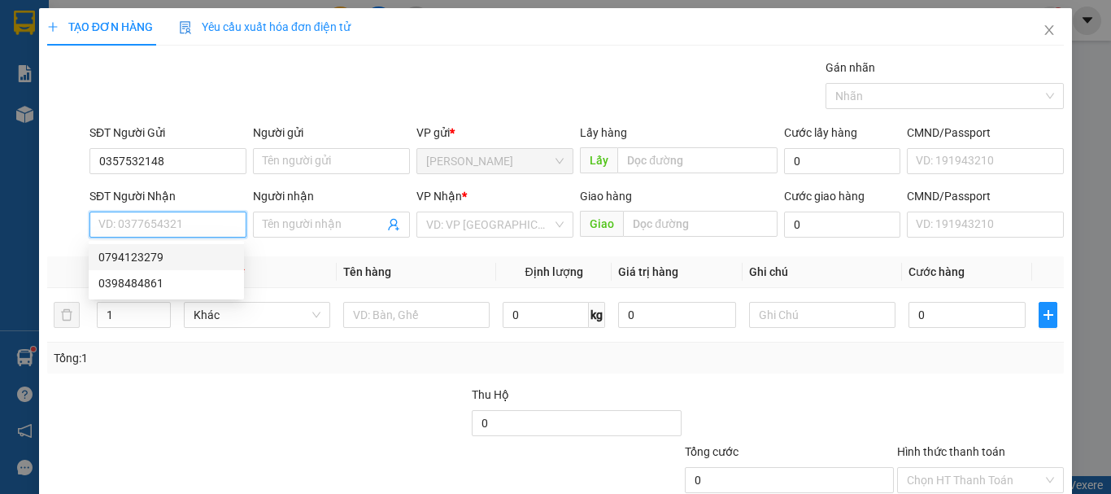
click at [141, 255] on div "0794123279" at bounding box center [166, 257] width 136 height 18
type input "0794123279"
type input "2.670.000"
type input "150.000"
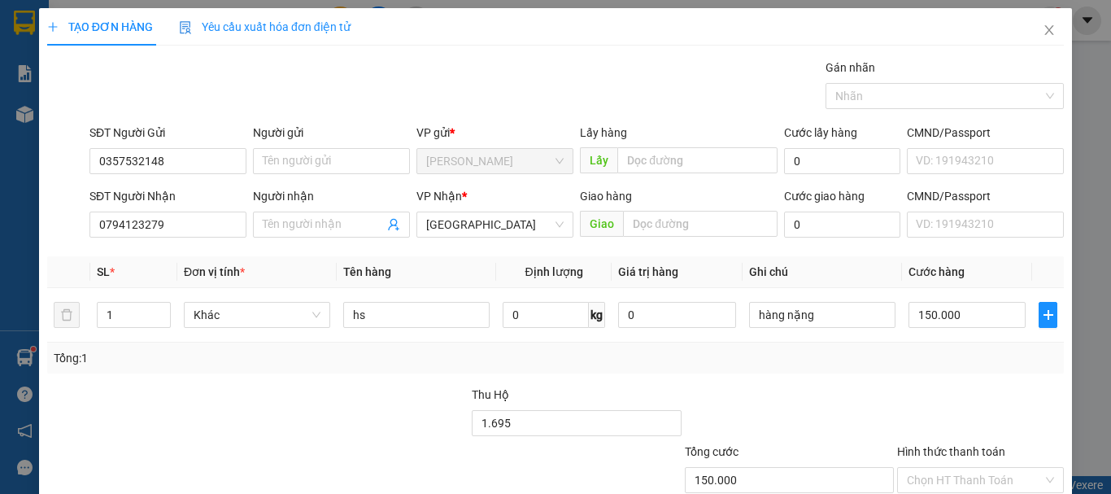
type input "1.695.000"
click at [596, 356] on div "Tổng: 1" at bounding box center [555, 358] width 1003 height 18
type input "1"
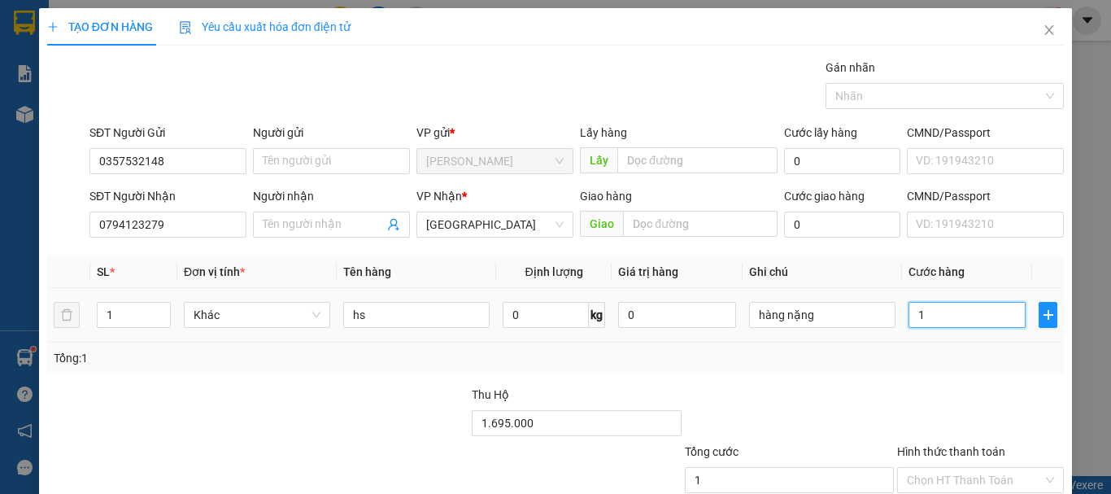
type input "10"
type input "100"
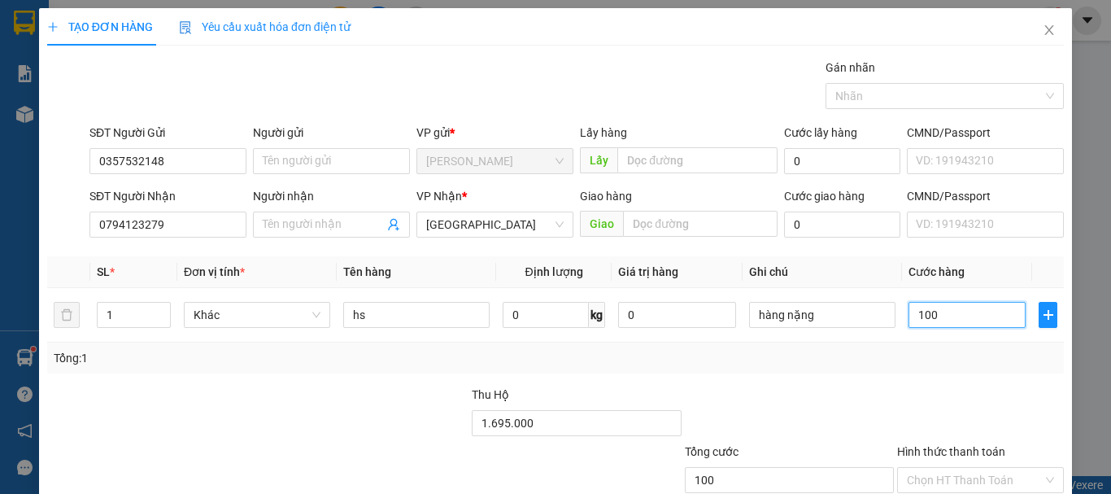
type input "100"
type input "100.000"
click at [903, 363] on div "Tổng: 1" at bounding box center [555, 358] width 1003 height 18
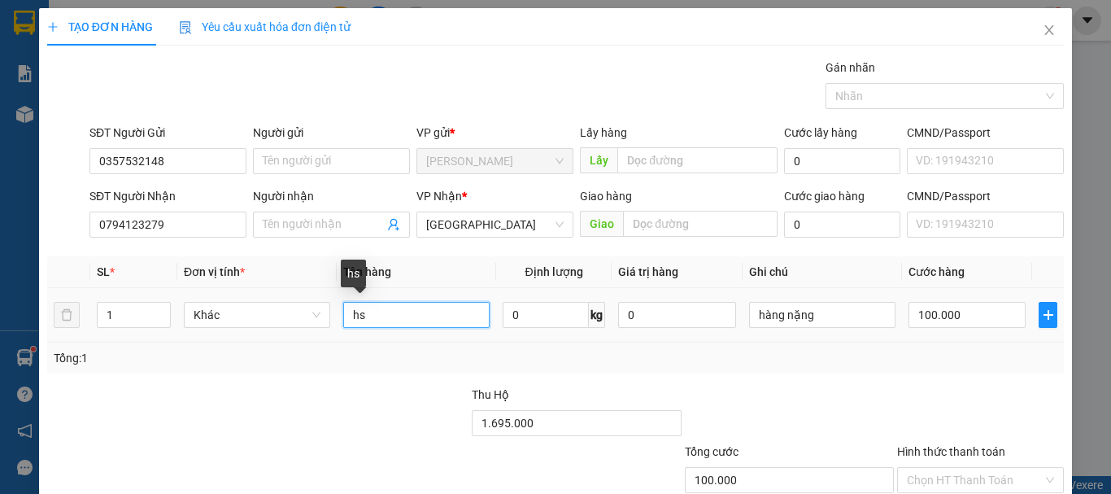
click at [400, 309] on input "hs" at bounding box center [416, 315] width 146 height 26
type input "hsan"
click at [376, 361] on div "Tổng: 1" at bounding box center [242, 358] width 377 height 18
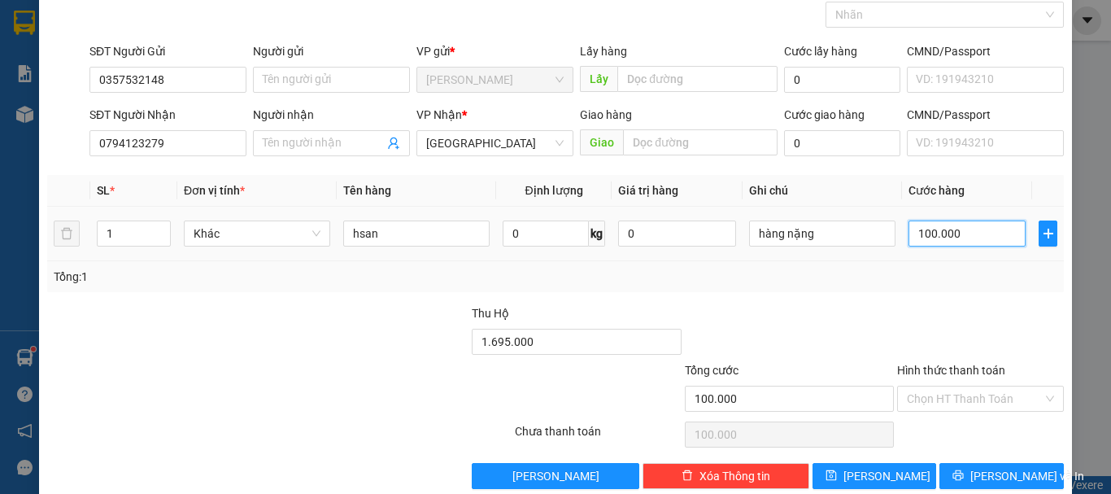
click at [925, 234] on input "100.000" at bounding box center [966, 233] width 117 height 26
type input "1"
type input "12"
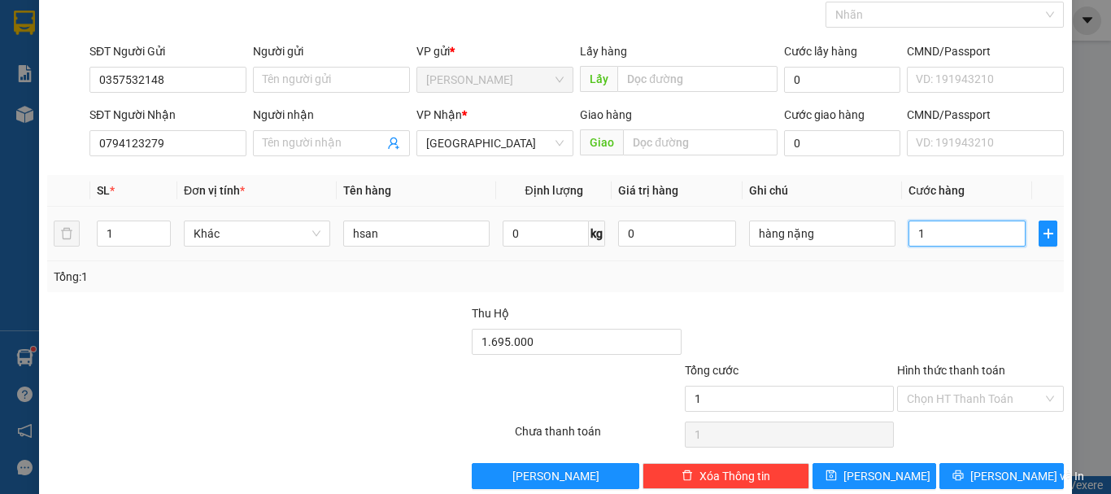
type input "12"
type input "120"
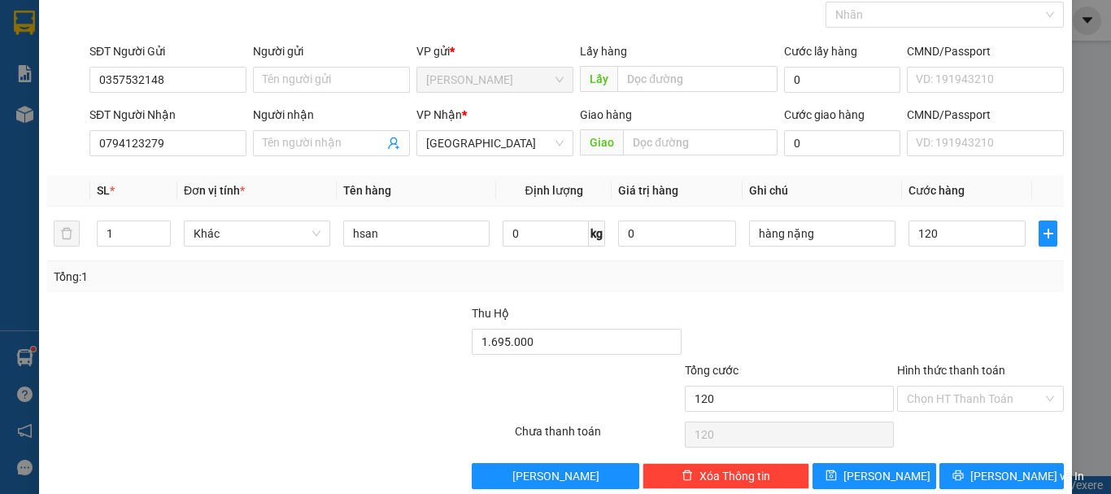
type input "120.000"
click at [914, 302] on div "Transit Pickup Surcharge Ids Transit Deliver Surcharge Ids Transit Deliver Surc…" at bounding box center [555, 232] width 1016 height 511
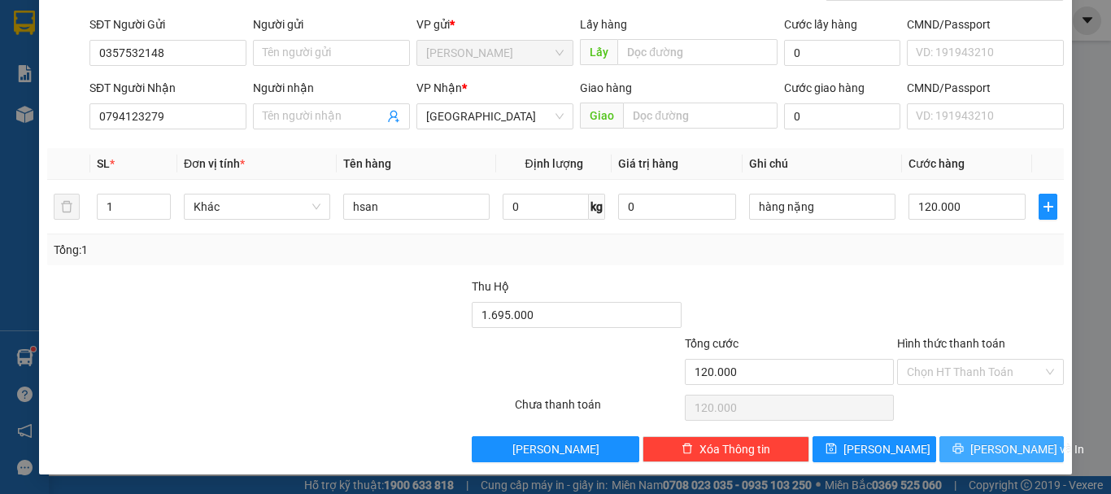
drag, startPoint x: 981, startPoint y: 442, endPoint x: 829, endPoint y: 316, distance: 197.4
click at [832, 317] on div "Transit Pickup Surcharge Ids Transit Deliver Surcharge Ids Transit Deliver Surc…" at bounding box center [555, 205] width 1016 height 511
click at [980, 451] on span "[PERSON_NAME] và In" at bounding box center [1027, 449] width 114 height 18
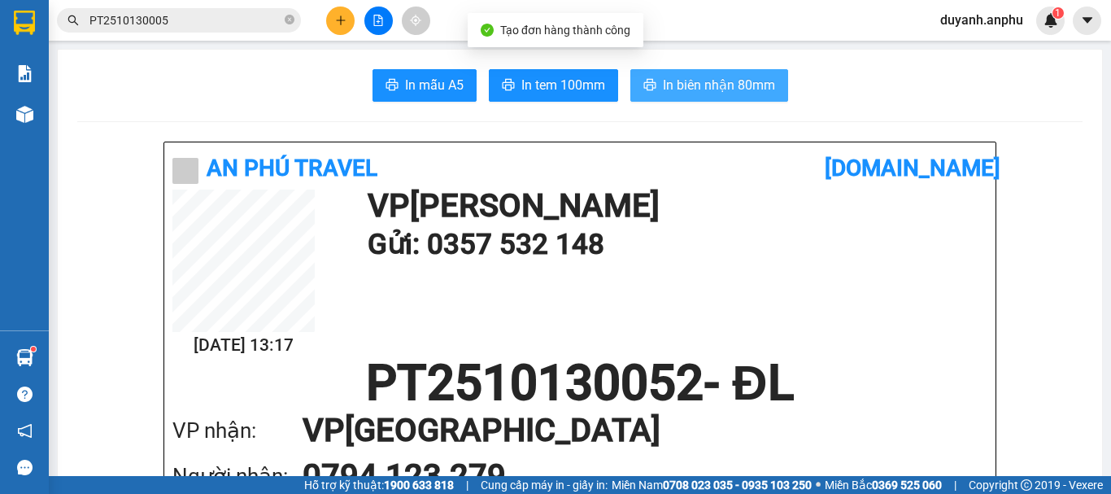
drag, startPoint x: 678, startPoint y: 83, endPoint x: 729, endPoint y: 108, distance: 56.4
click at [679, 83] on span "In biên nhận 80mm" at bounding box center [719, 85] width 112 height 20
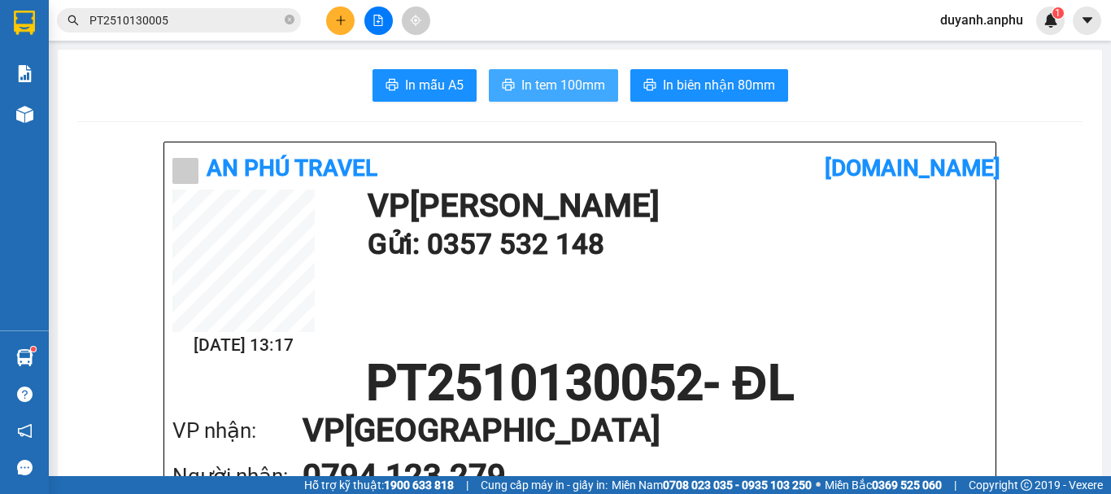
click at [547, 85] on span "In tem 100mm" at bounding box center [563, 85] width 84 height 20
